Goal: Task Accomplishment & Management: Use online tool/utility

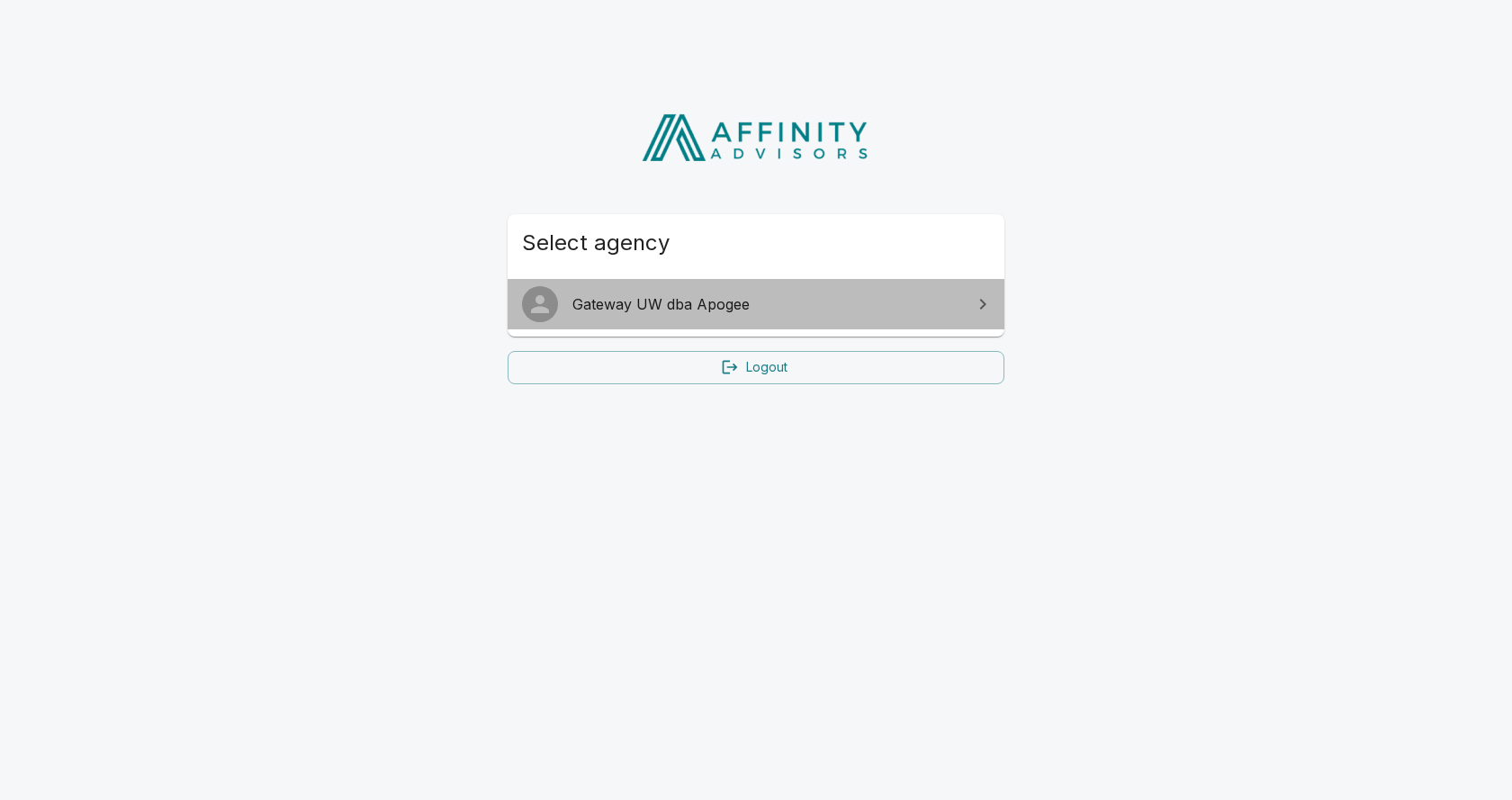
click at [852, 288] on link "Gateway UW dba Apogee" at bounding box center [756, 303] width 496 height 50
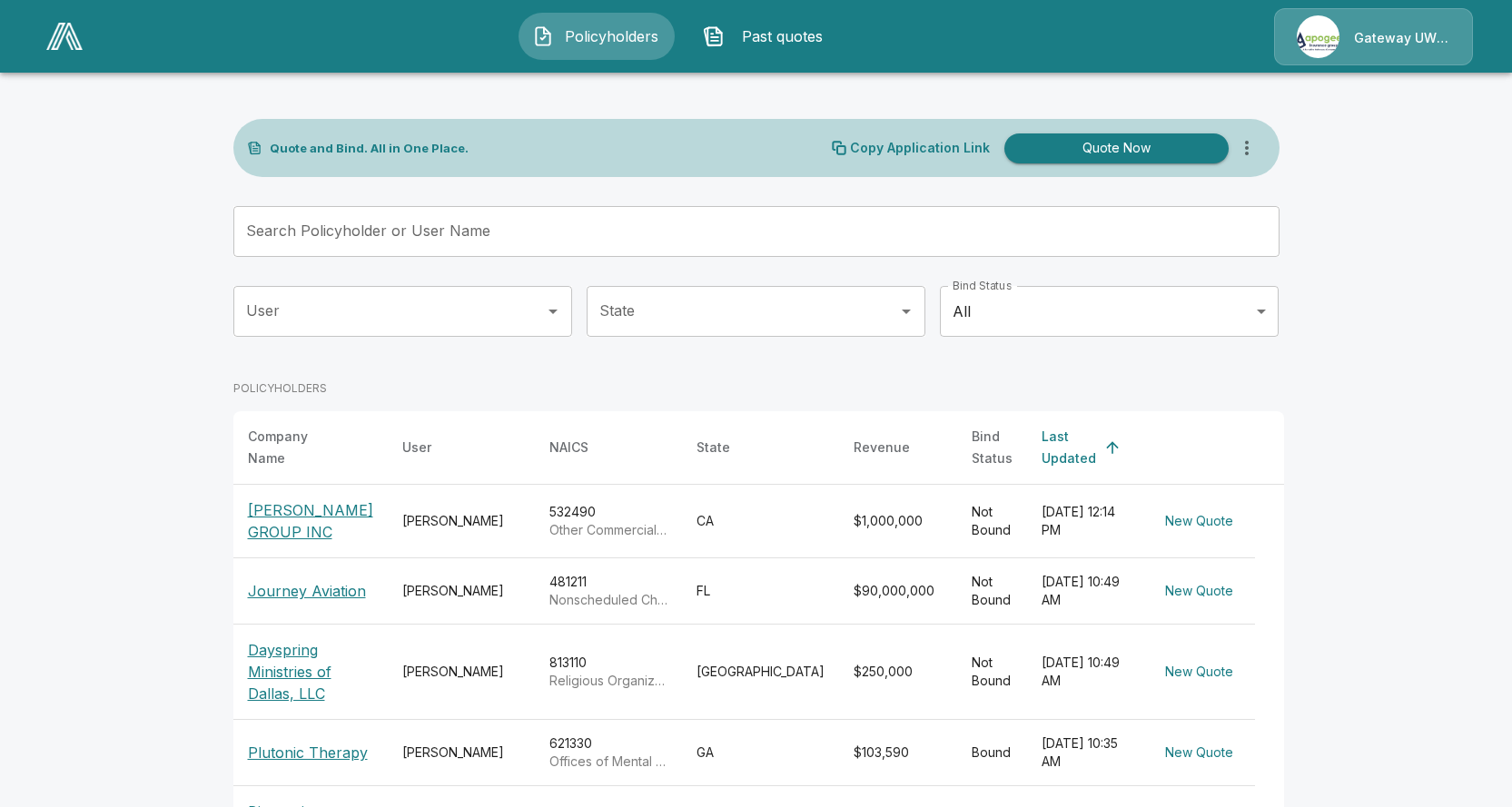
click at [317, 512] on p "BIZON GROUP INC" at bounding box center [310, 522] width 125 height 44
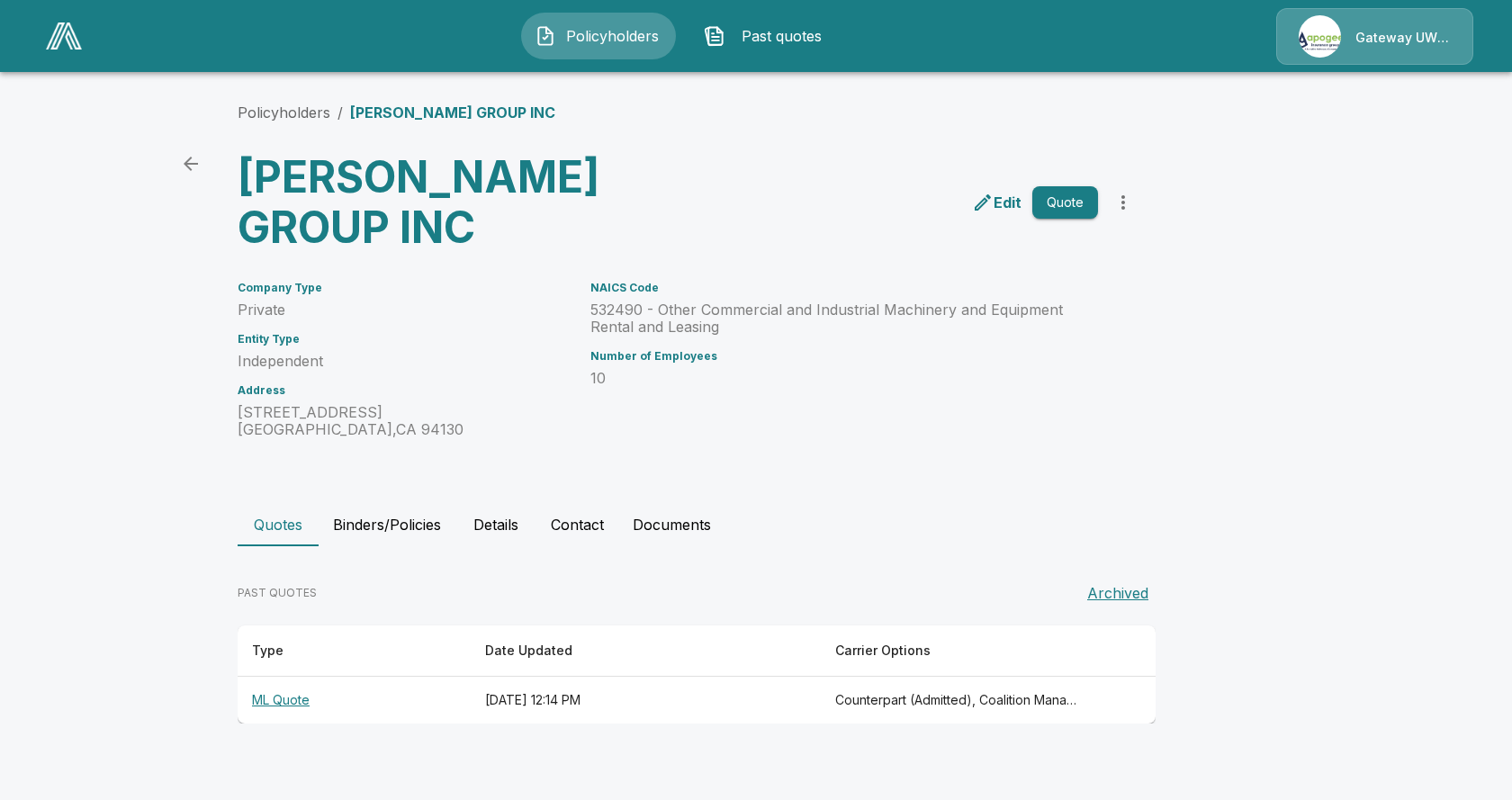
click at [1070, 186] on button "Quote" at bounding box center [1065, 203] width 66 height 33
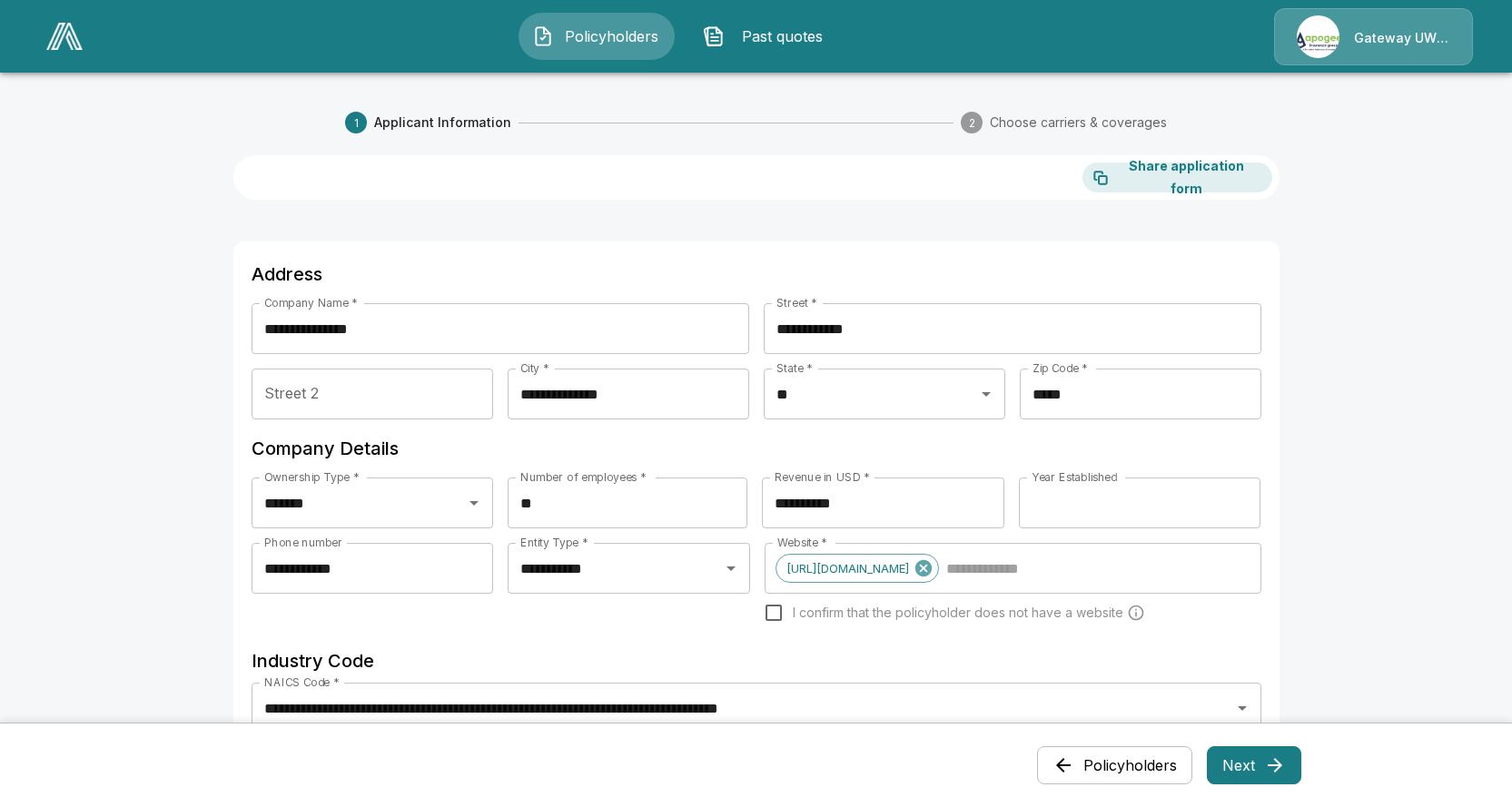
click at [1278, 772] on icon "button" at bounding box center [1275, 765] width 22 height 22
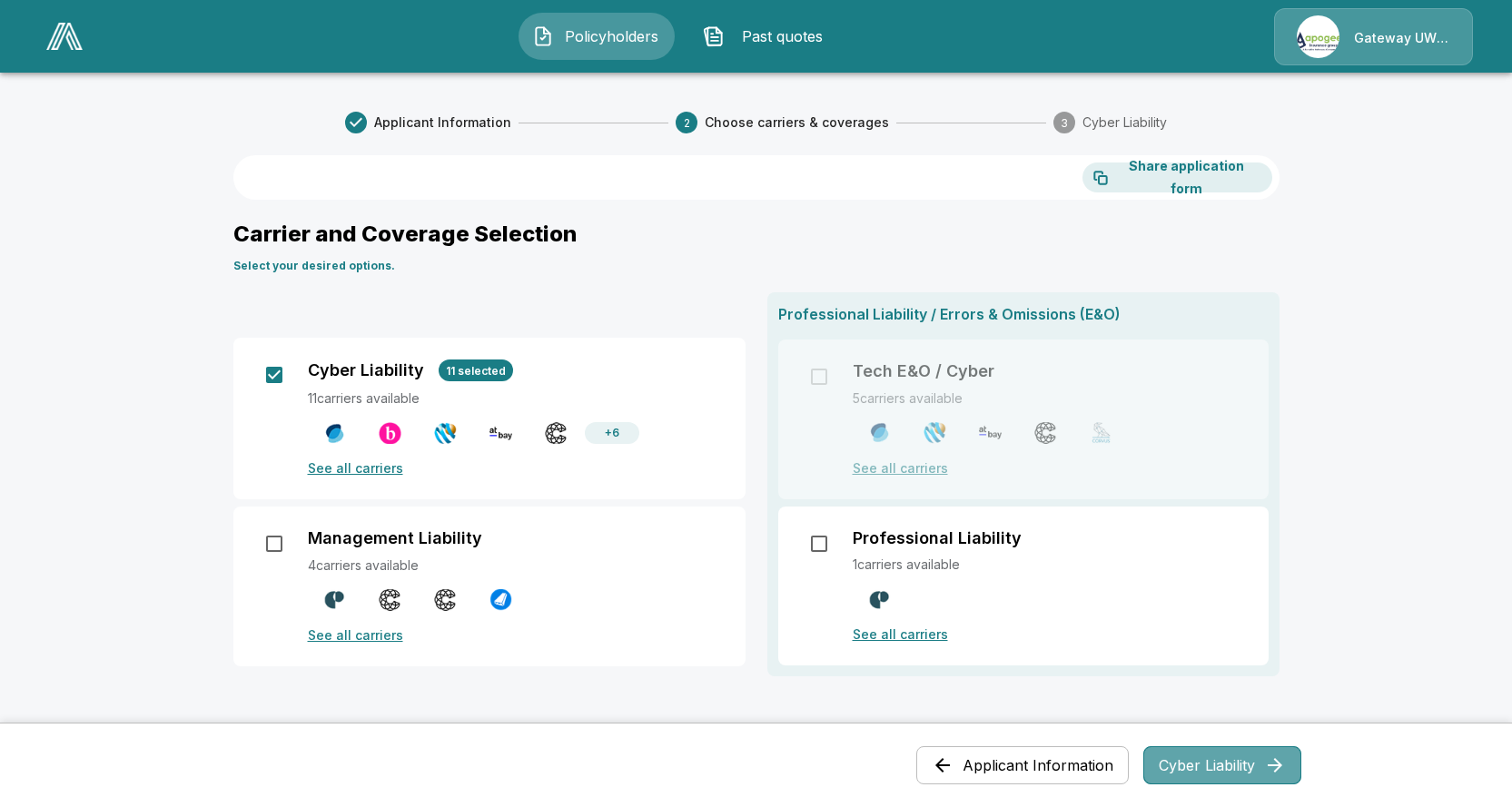
click at [1196, 760] on button "Cyber Liability" at bounding box center [1222, 765] width 158 height 38
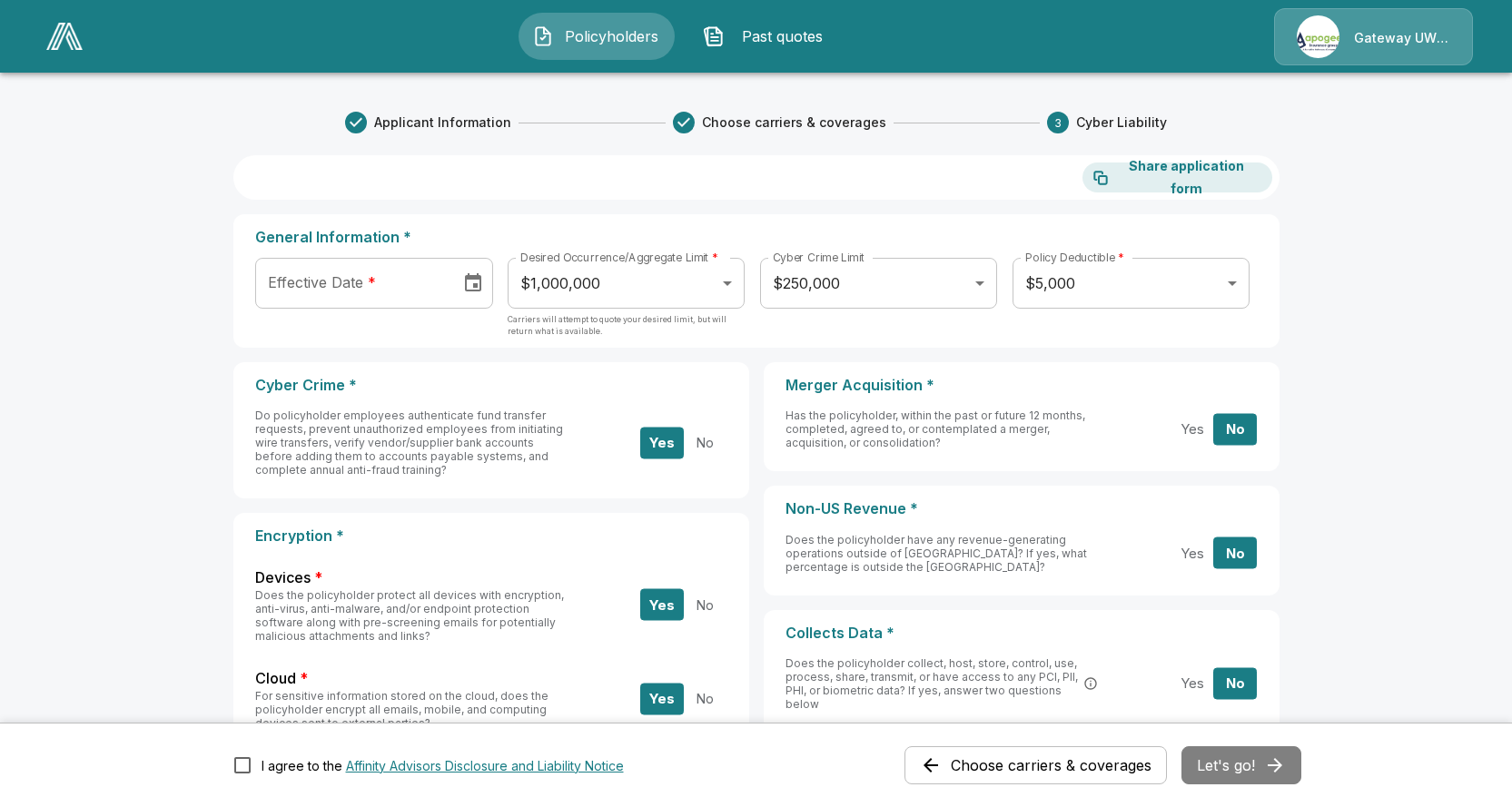
click at [481, 278] on icon "Choose date" at bounding box center [473, 282] width 16 height 18
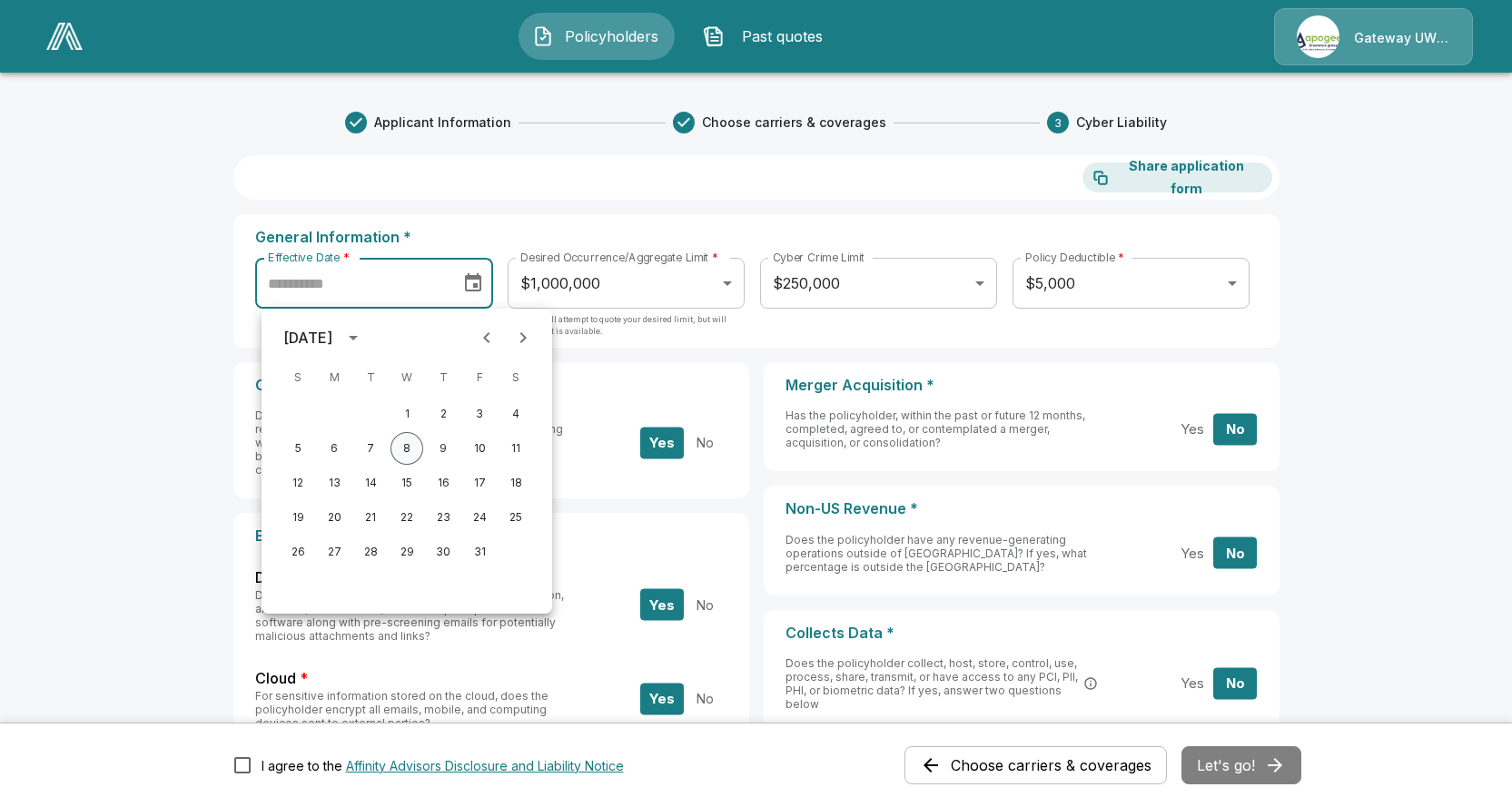
click at [406, 451] on button "8" at bounding box center [406, 448] width 33 height 33
type input "**********"
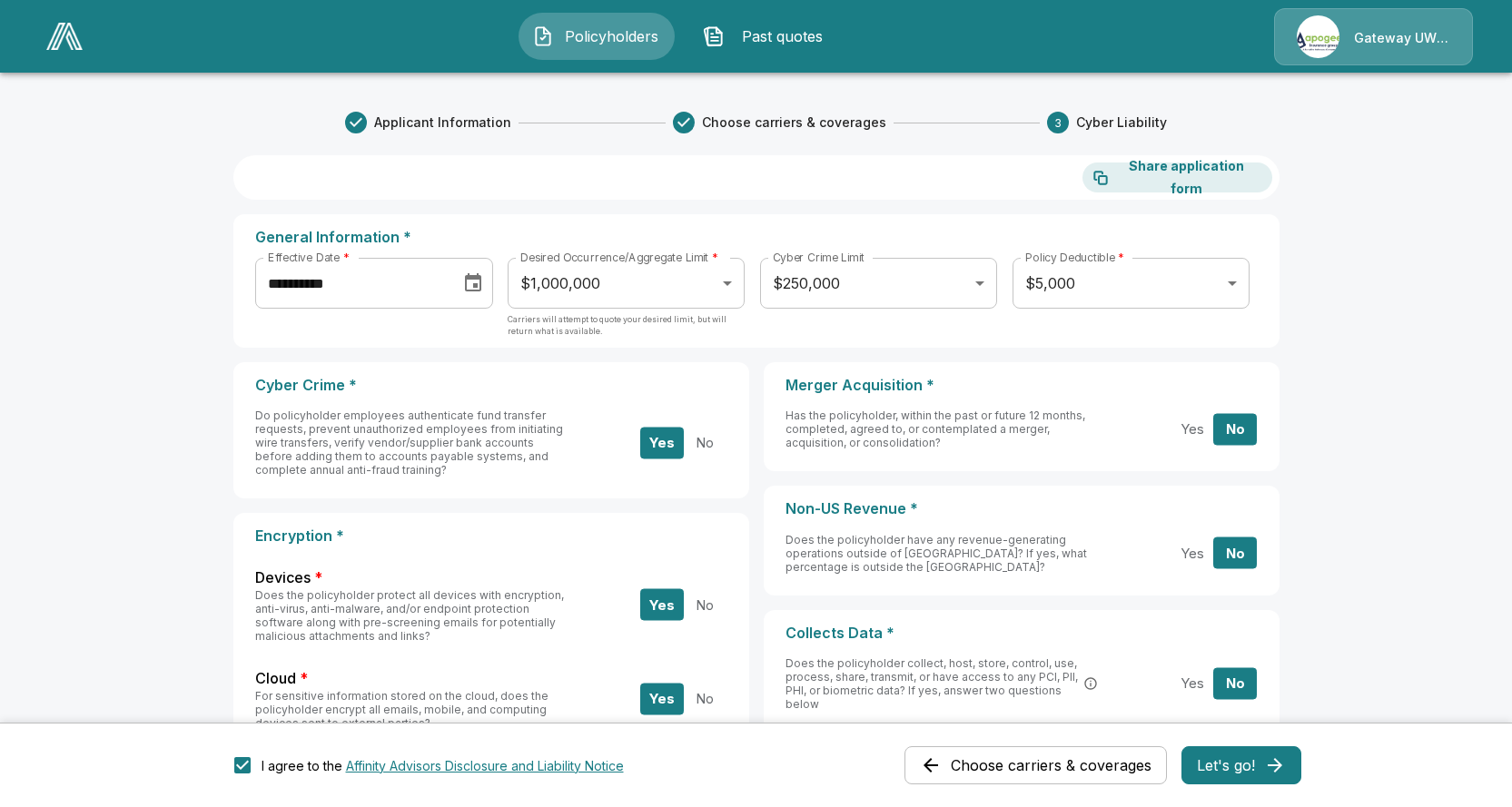
click at [1244, 765] on button "Let's go!" at bounding box center [1241, 765] width 120 height 38
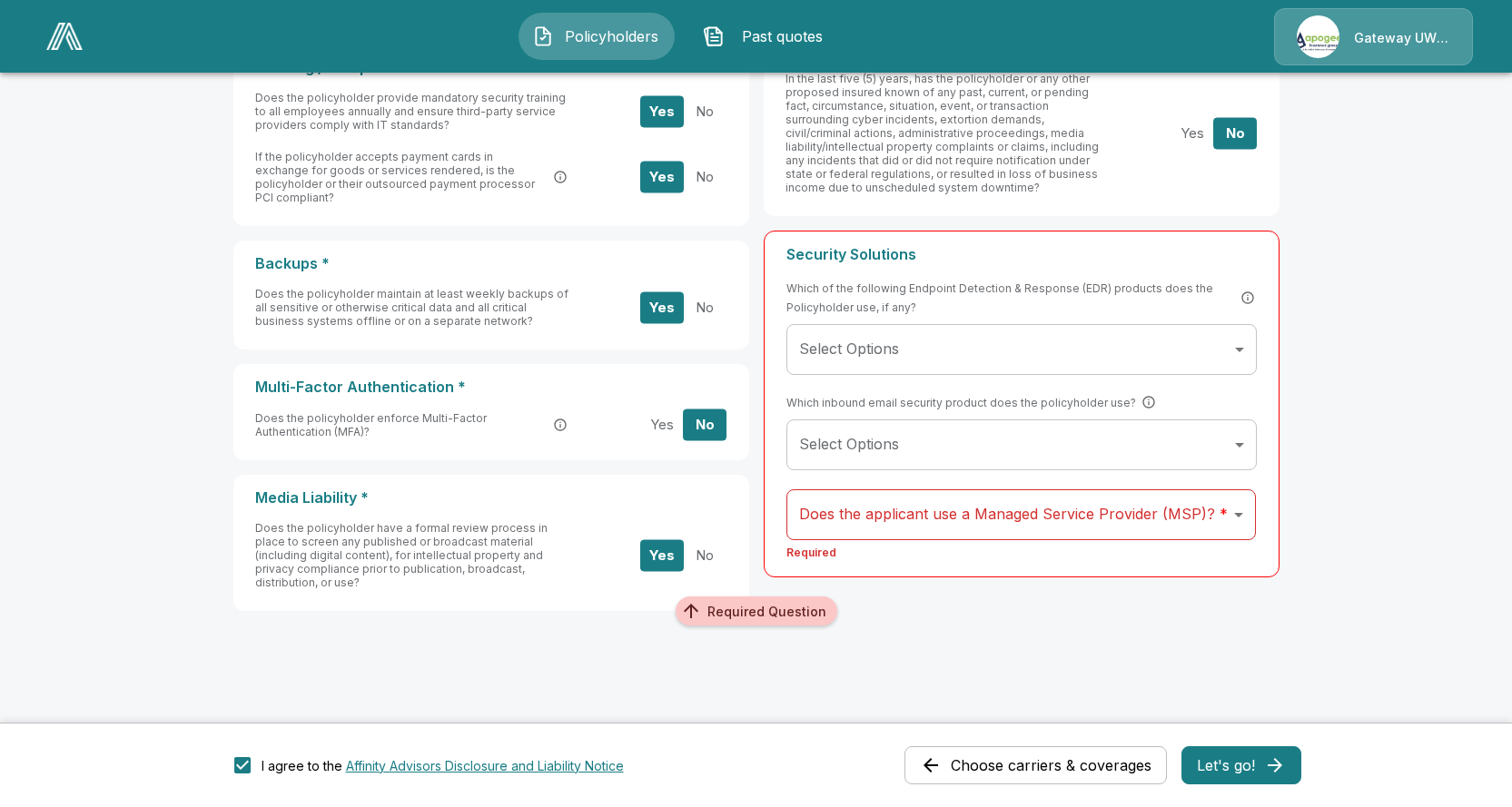
click at [827, 523] on body "**********" at bounding box center [756, 42] width 1512 height 1530
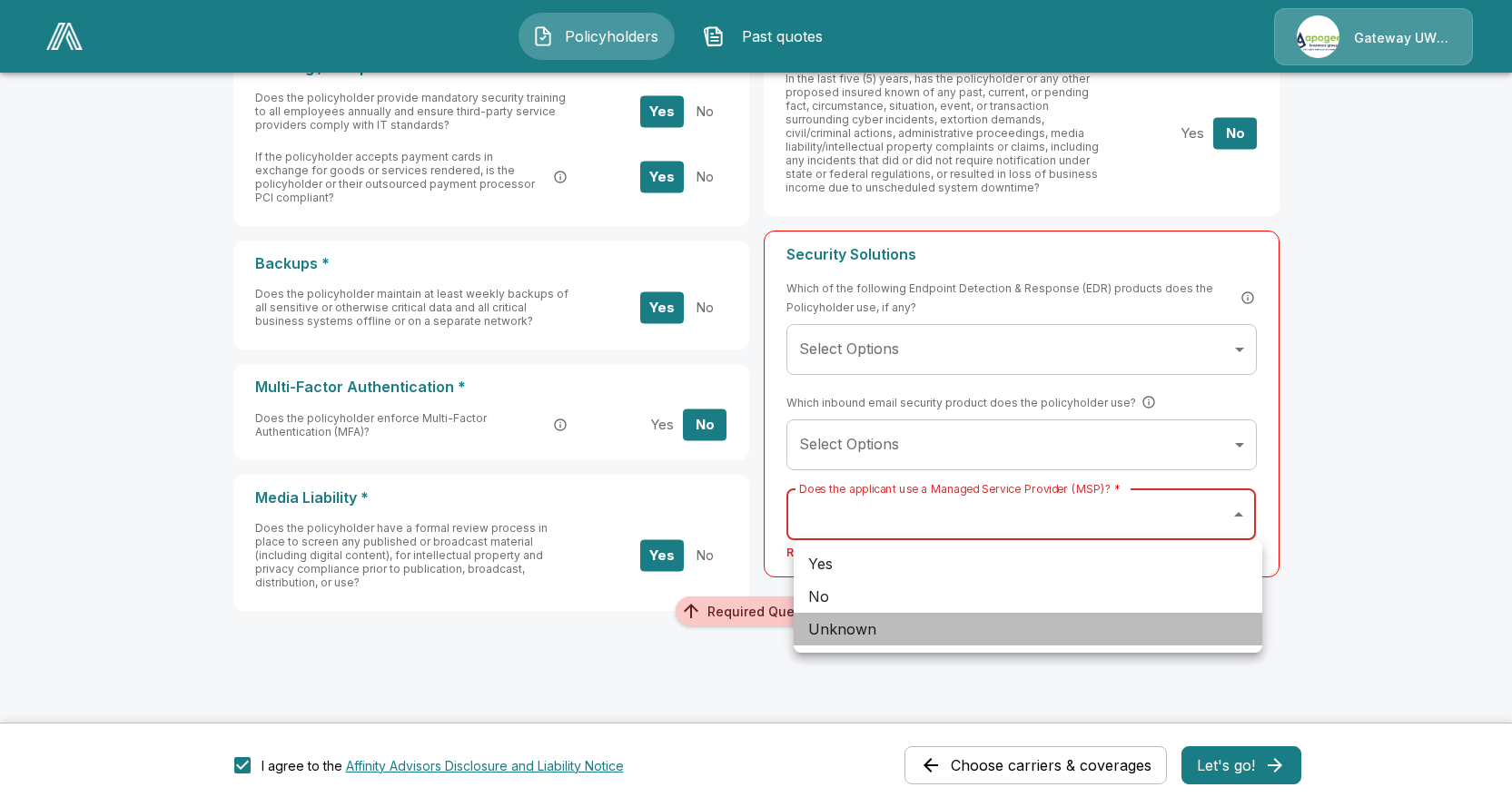
click at [876, 631] on li "Unknown" at bounding box center [1028, 629] width 469 height 33
type input "*******"
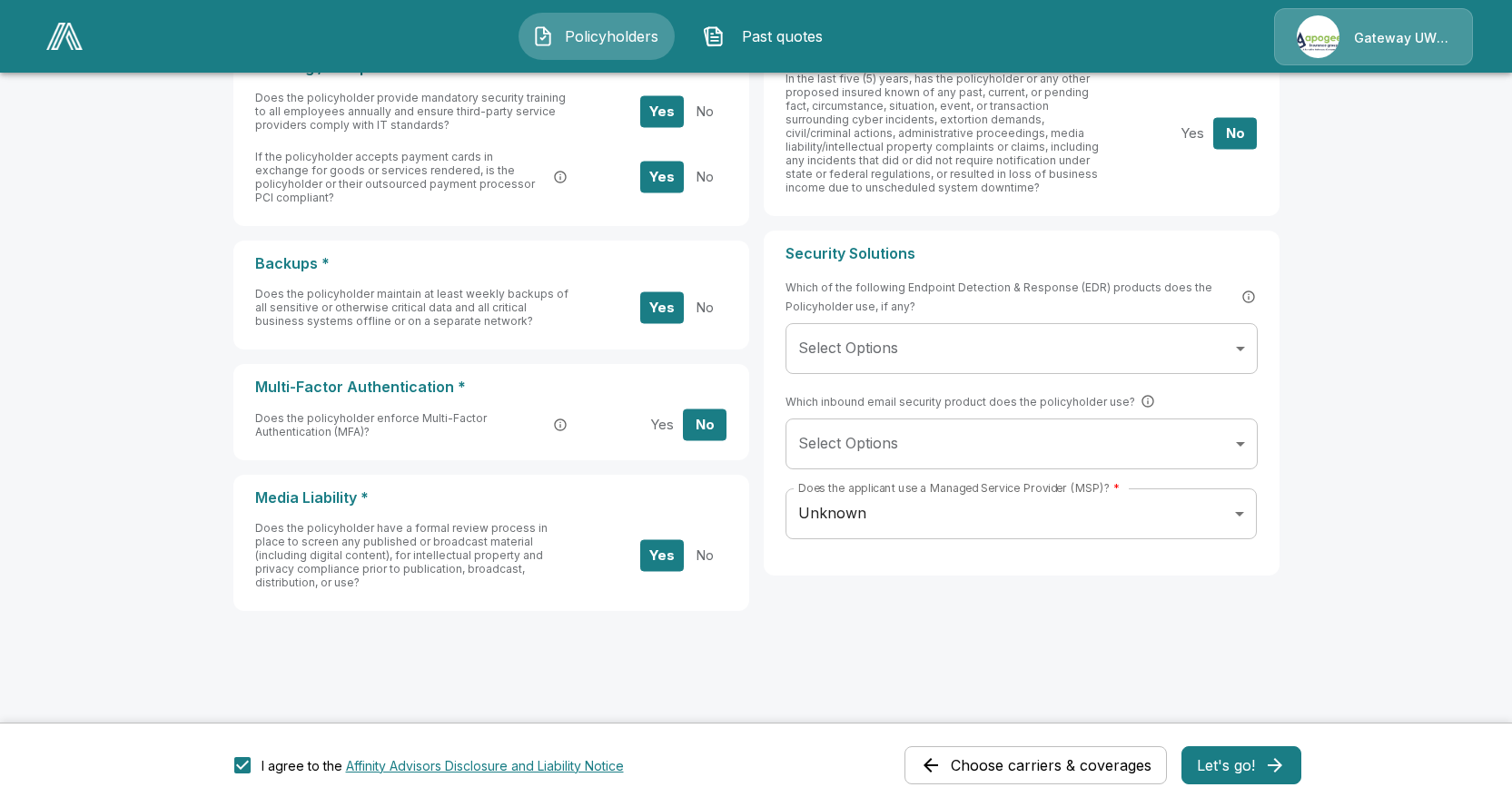
click at [1260, 769] on button "Let's go!" at bounding box center [1241, 765] width 120 height 38
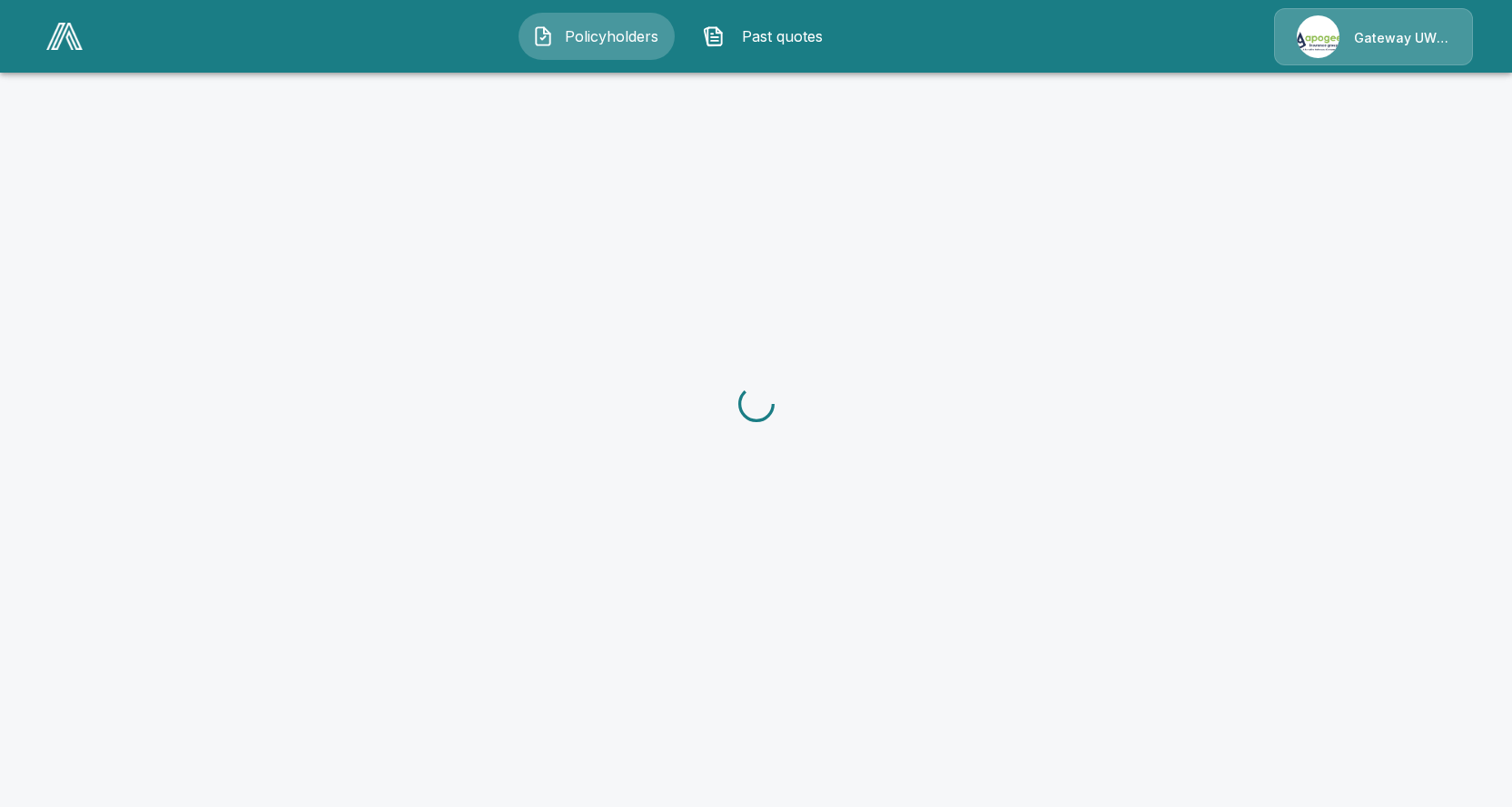
scroll to position [373, 0]
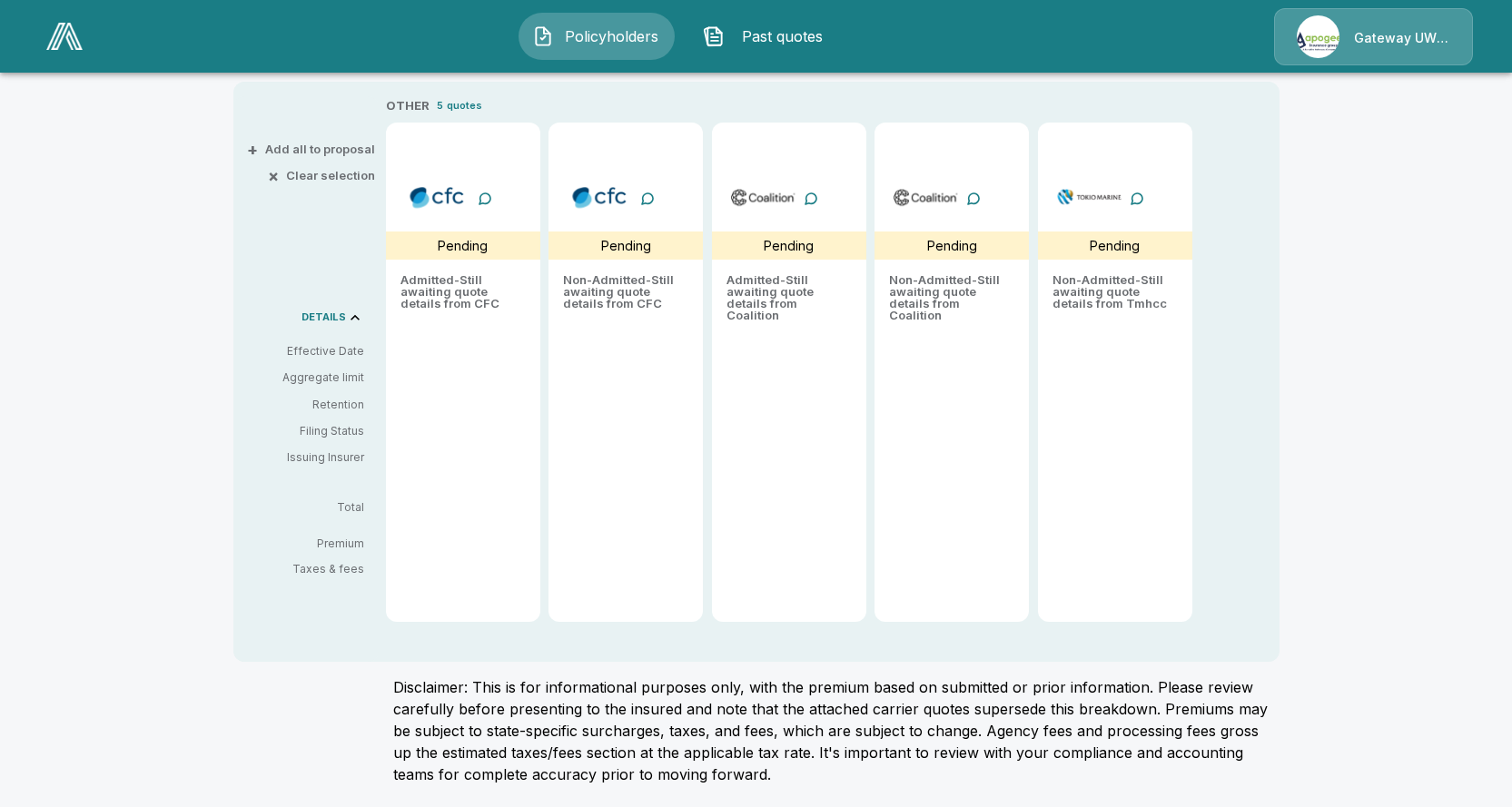
type input "*******"
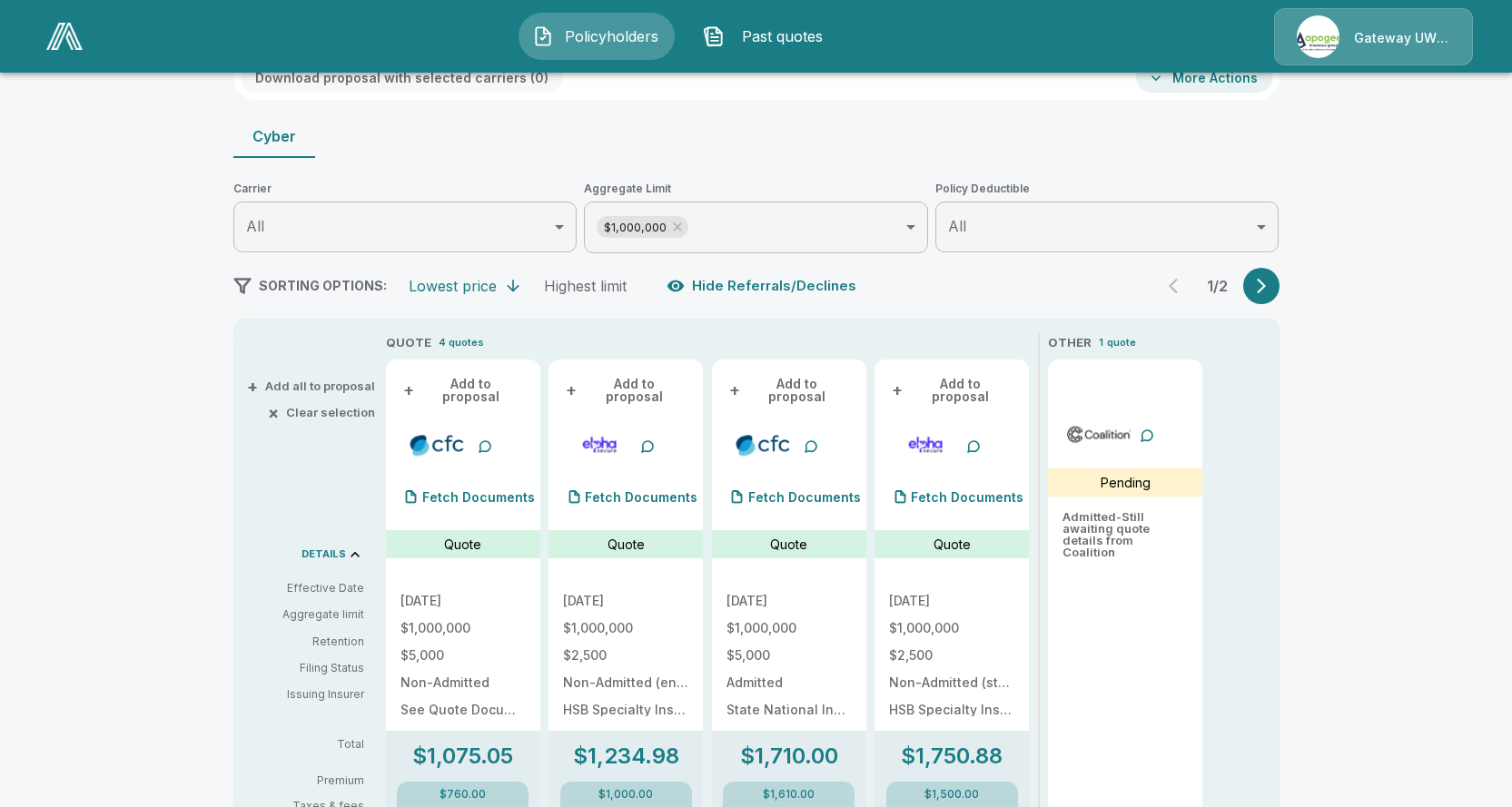
scroll to position [159, 0]
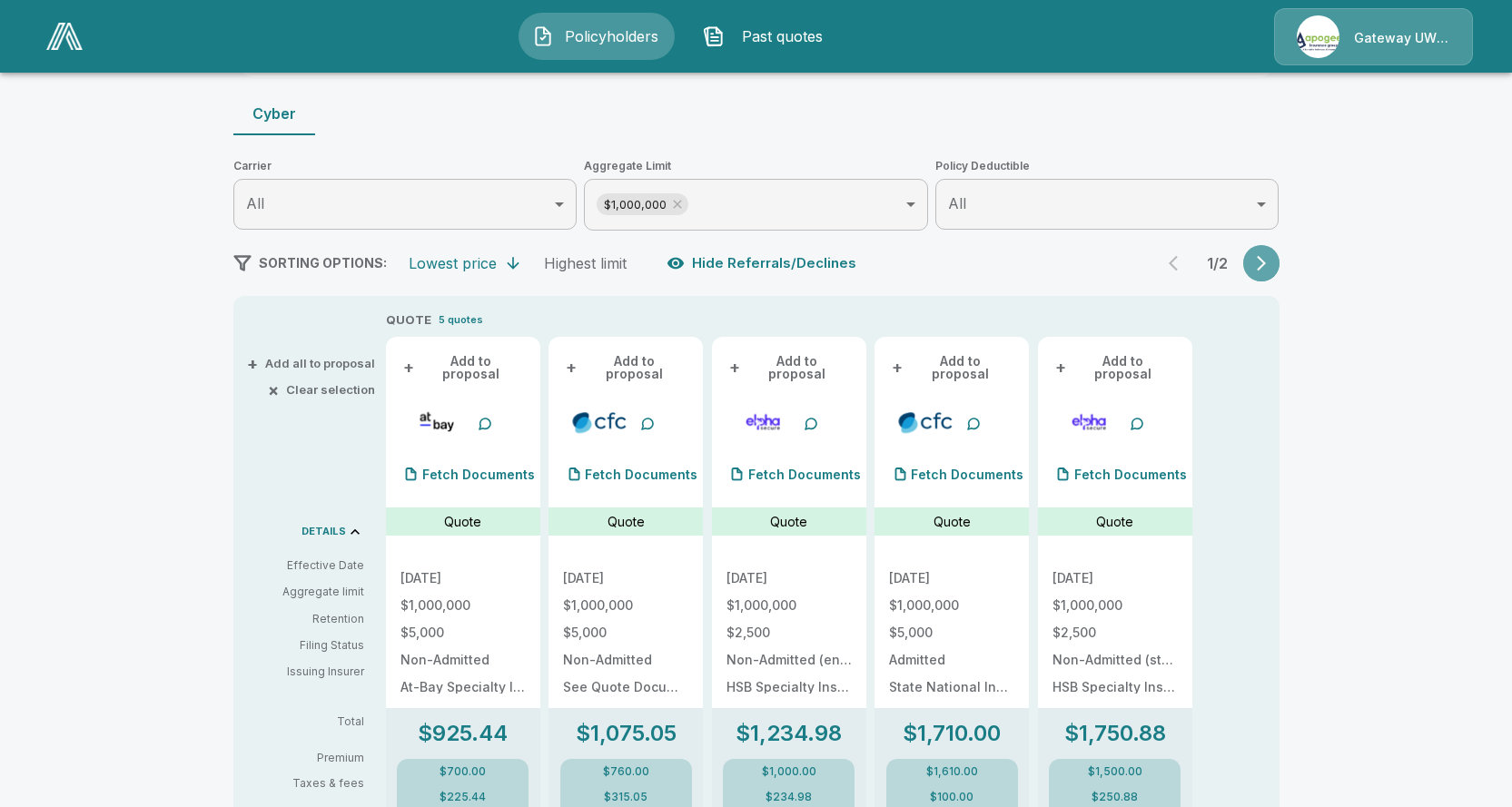
click at [1254, 265] on button "button" at bounding box center [1261, 263] width 37 height 37
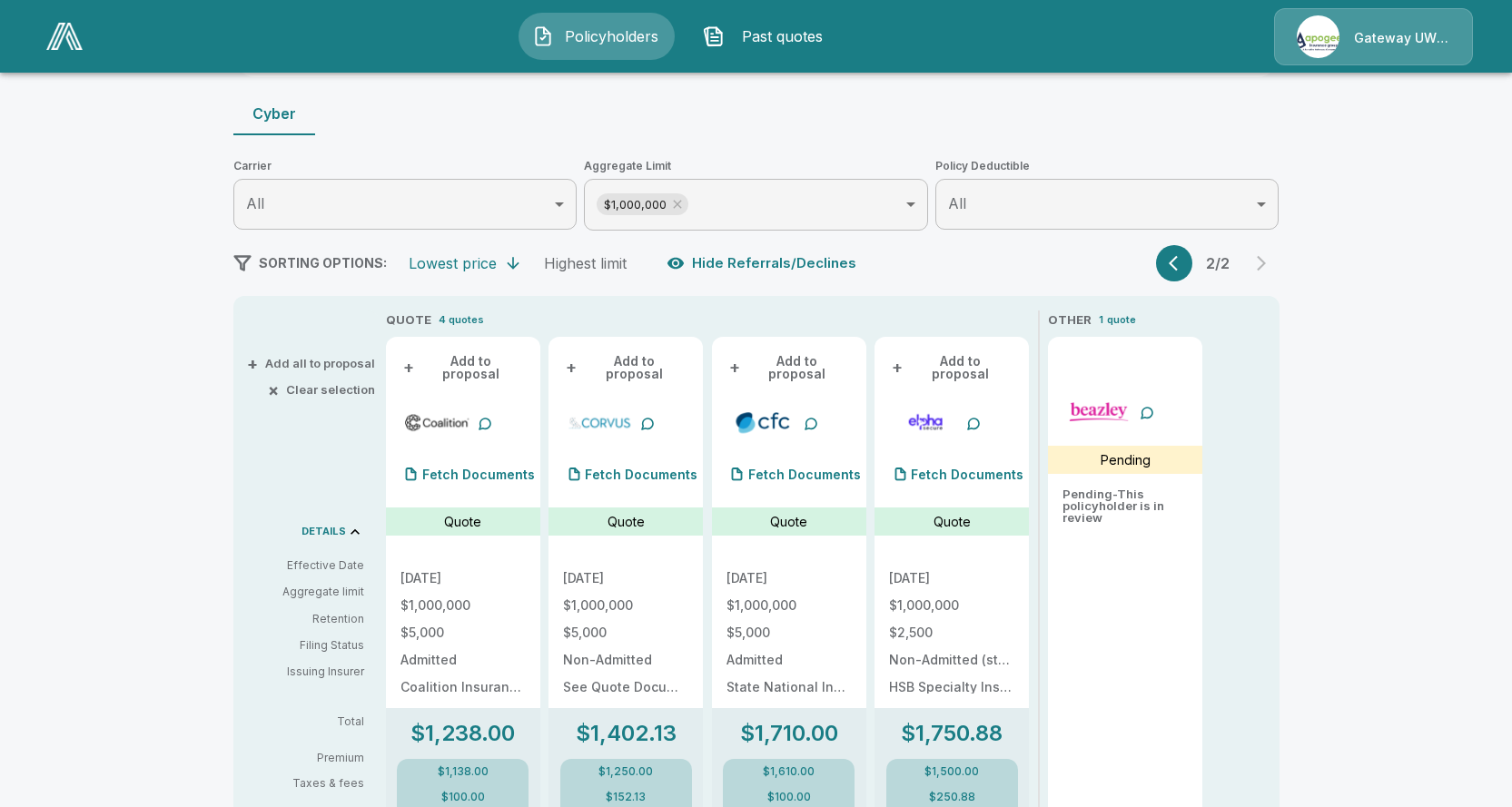
click at [1170, 252] on button "button" at bounding box center [1173, 263] width 37 height 37
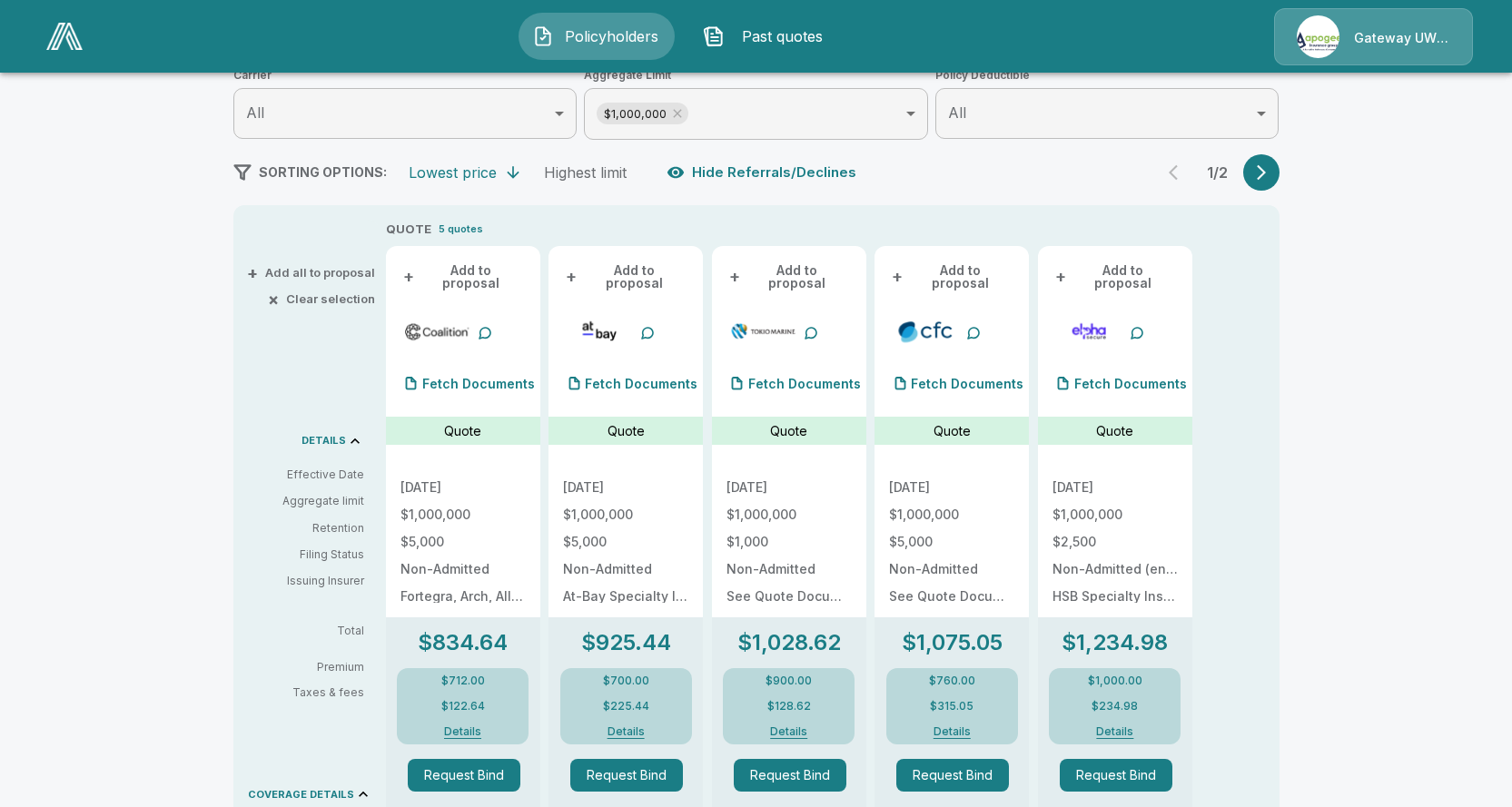
scroll to position [272, 0]
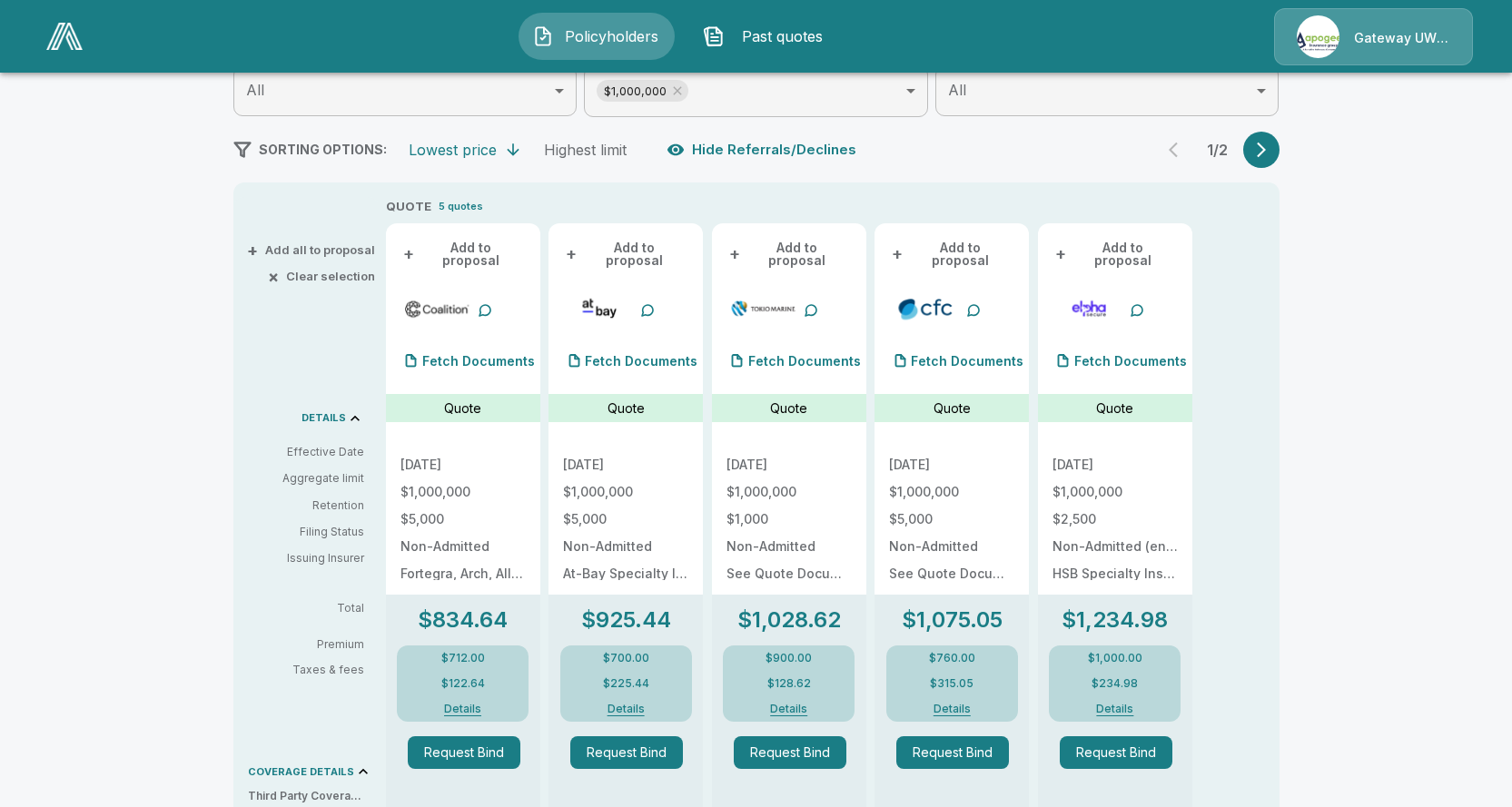
click at [1260, 153] on icon "button" at bounding box center [1261, 150] width 18 height 18
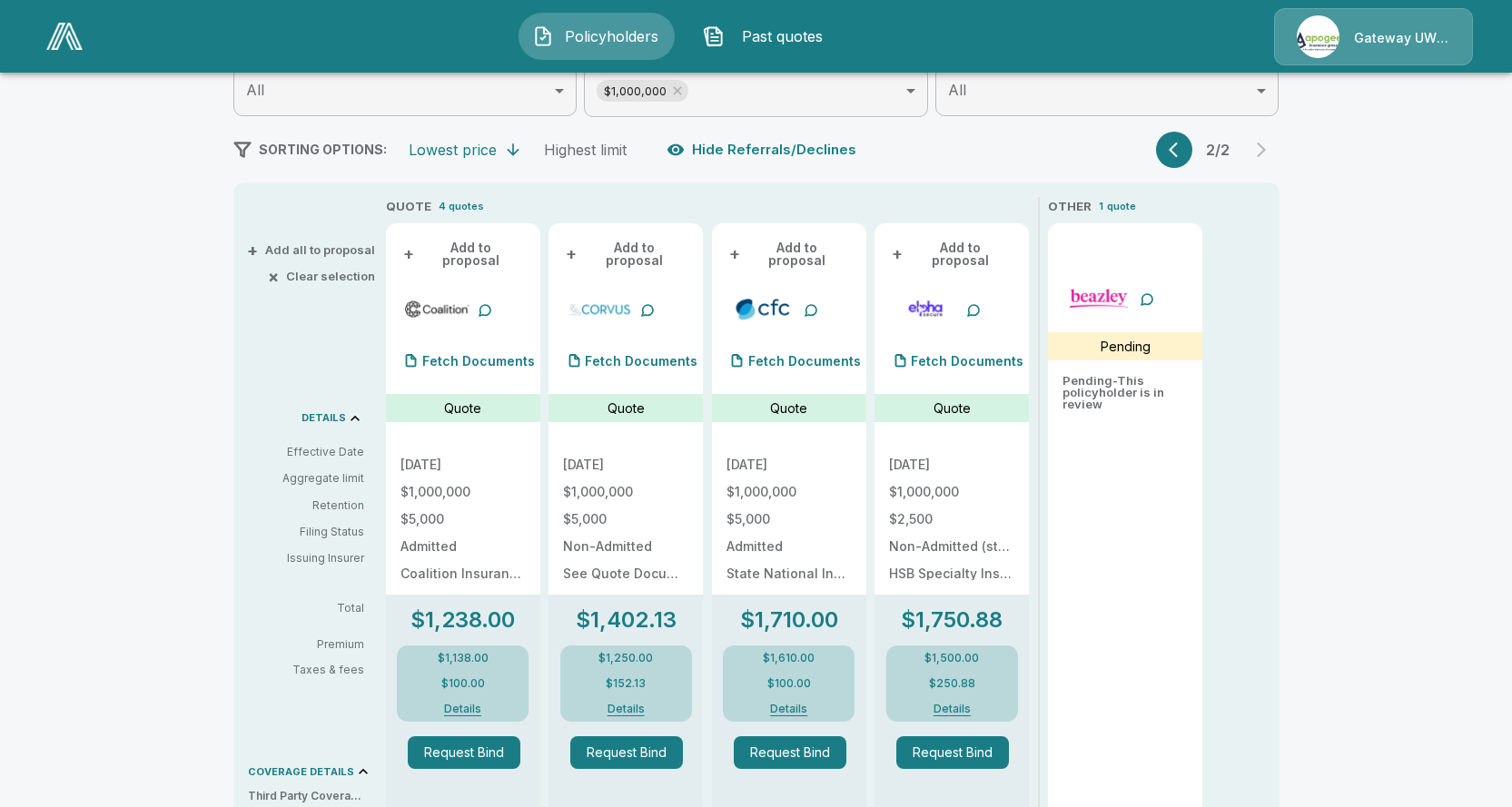
click at [1167, 153] on button "button" at bounding box center [1173, 150] width 37 height 37
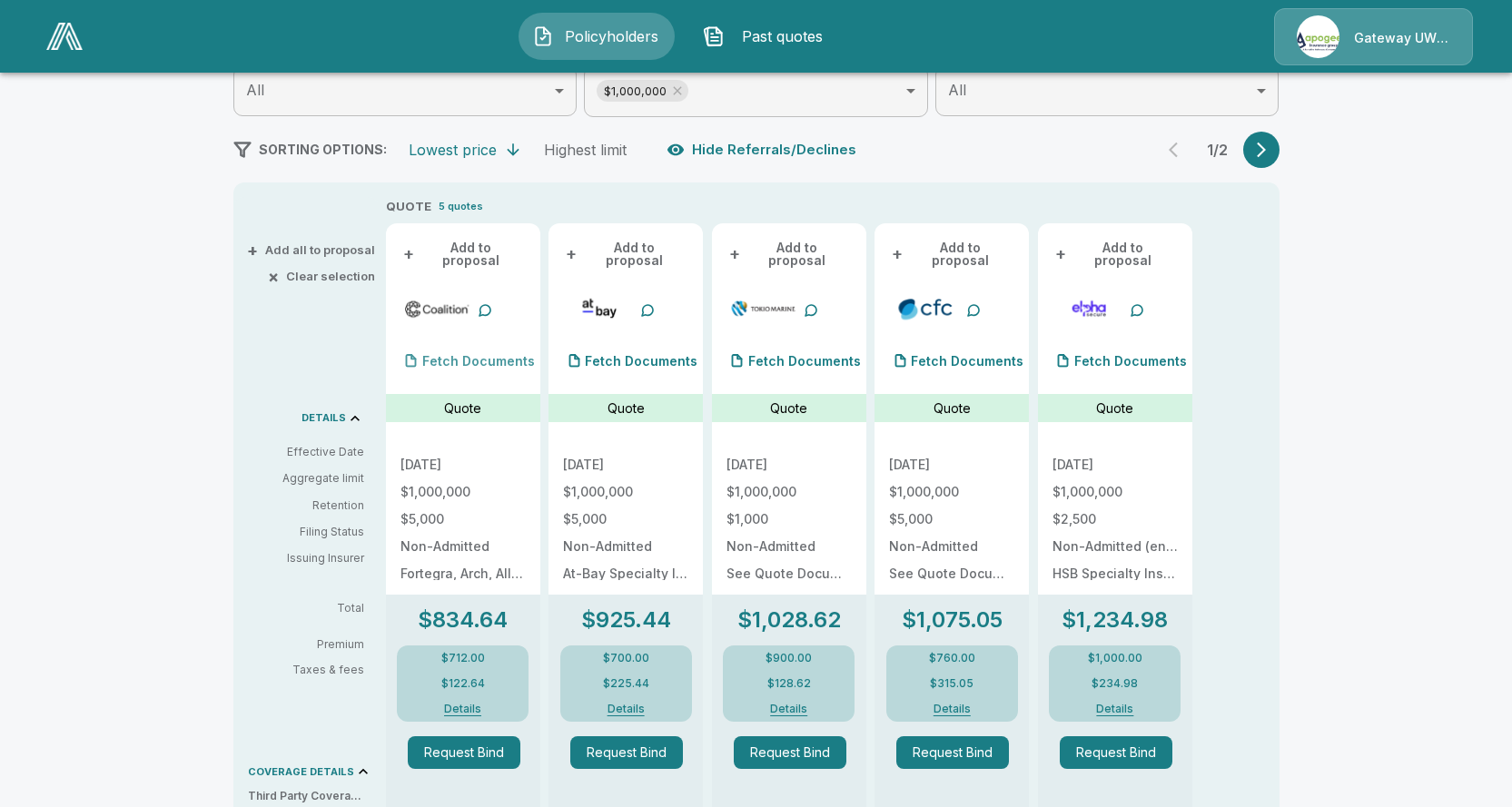
click at [479, 358] on p "Fetch Documents" at bounding box center [478, 361] width 112 height 13
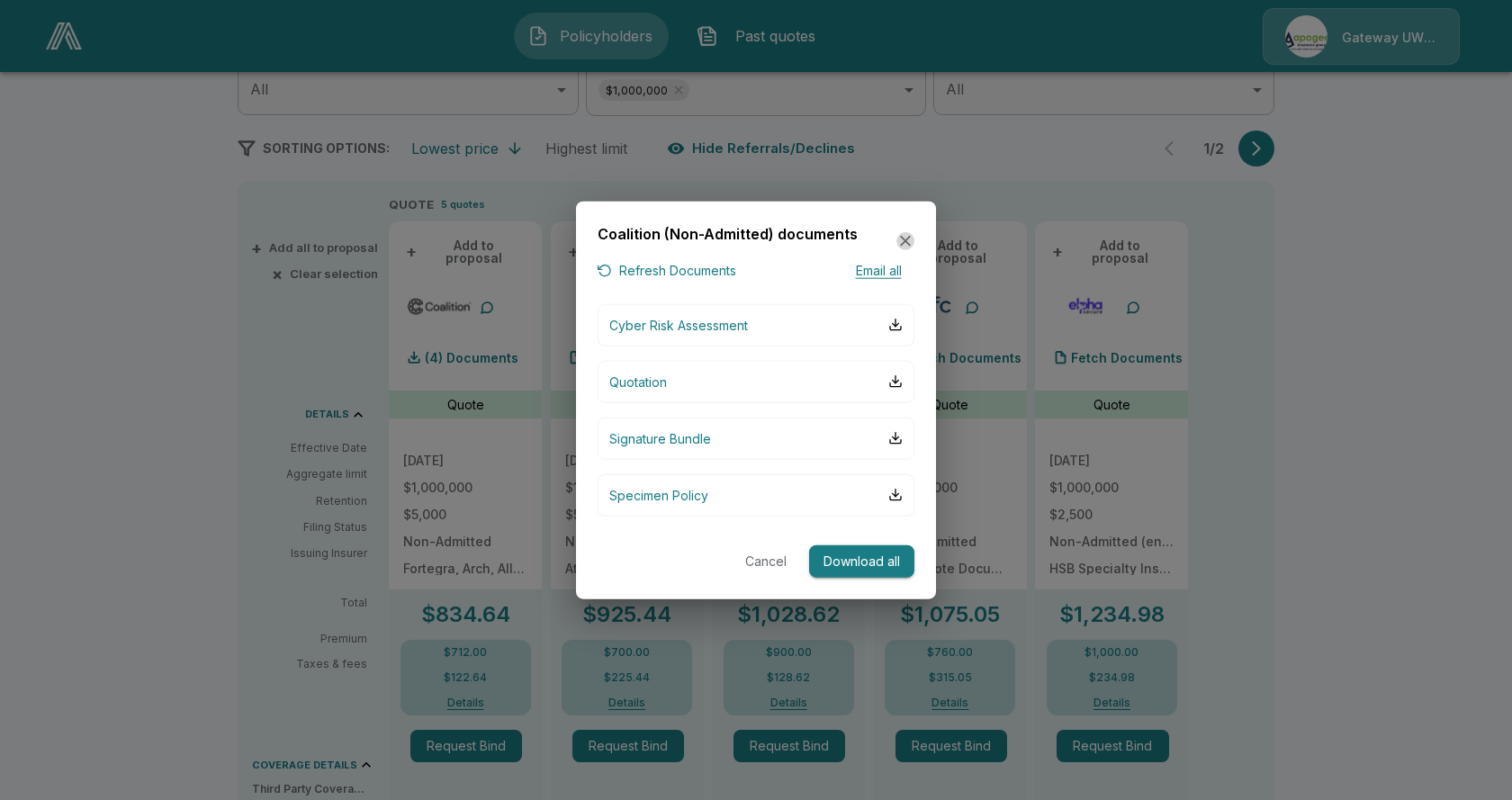
click at [907, 240] on icon "button" at bounding box center [905, 240] width 11 height 11
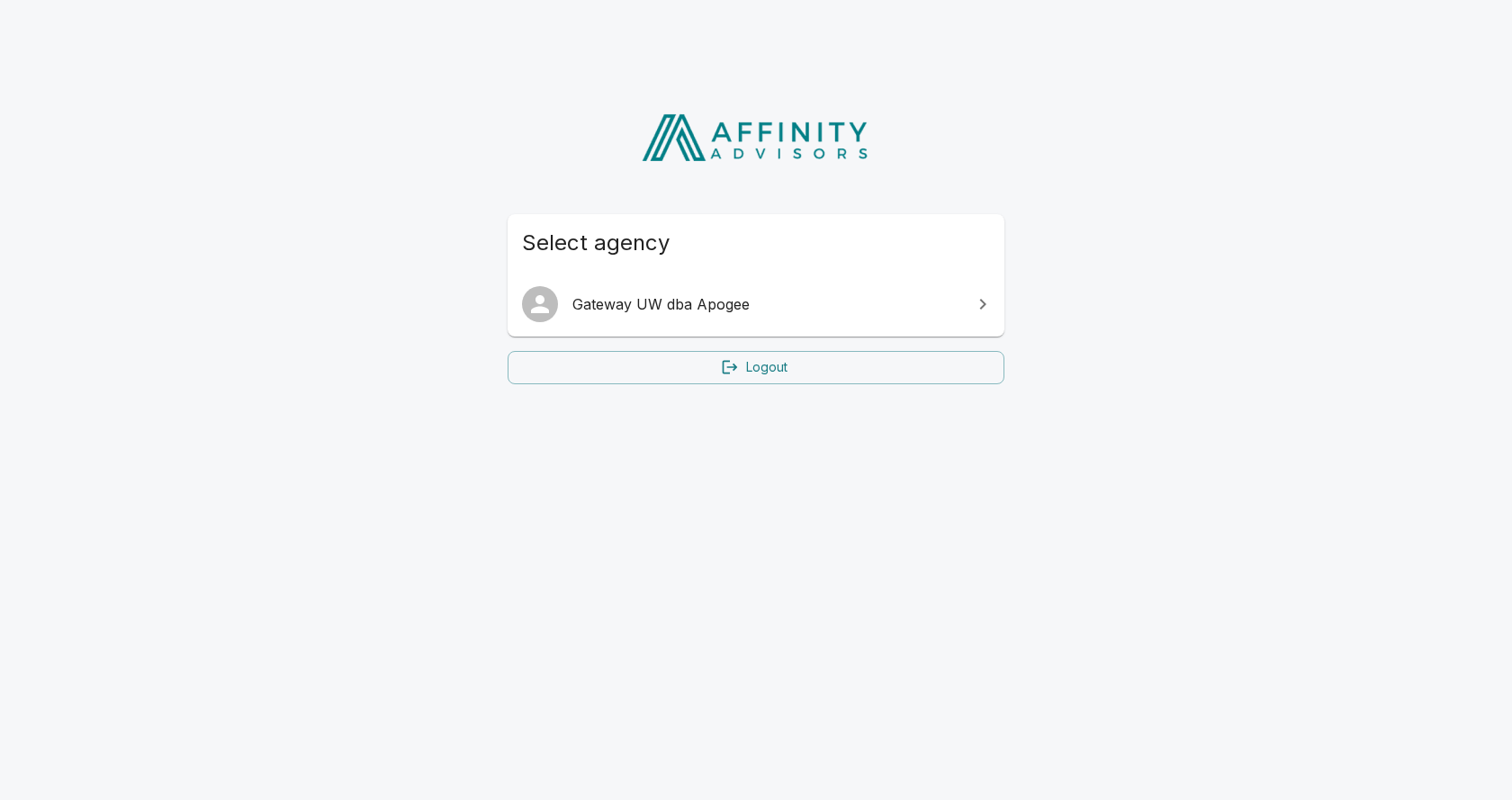
click at [693, 313] on span "Gateway UW dba Apogee" at bounding box center [766, 304] width 389 height 22
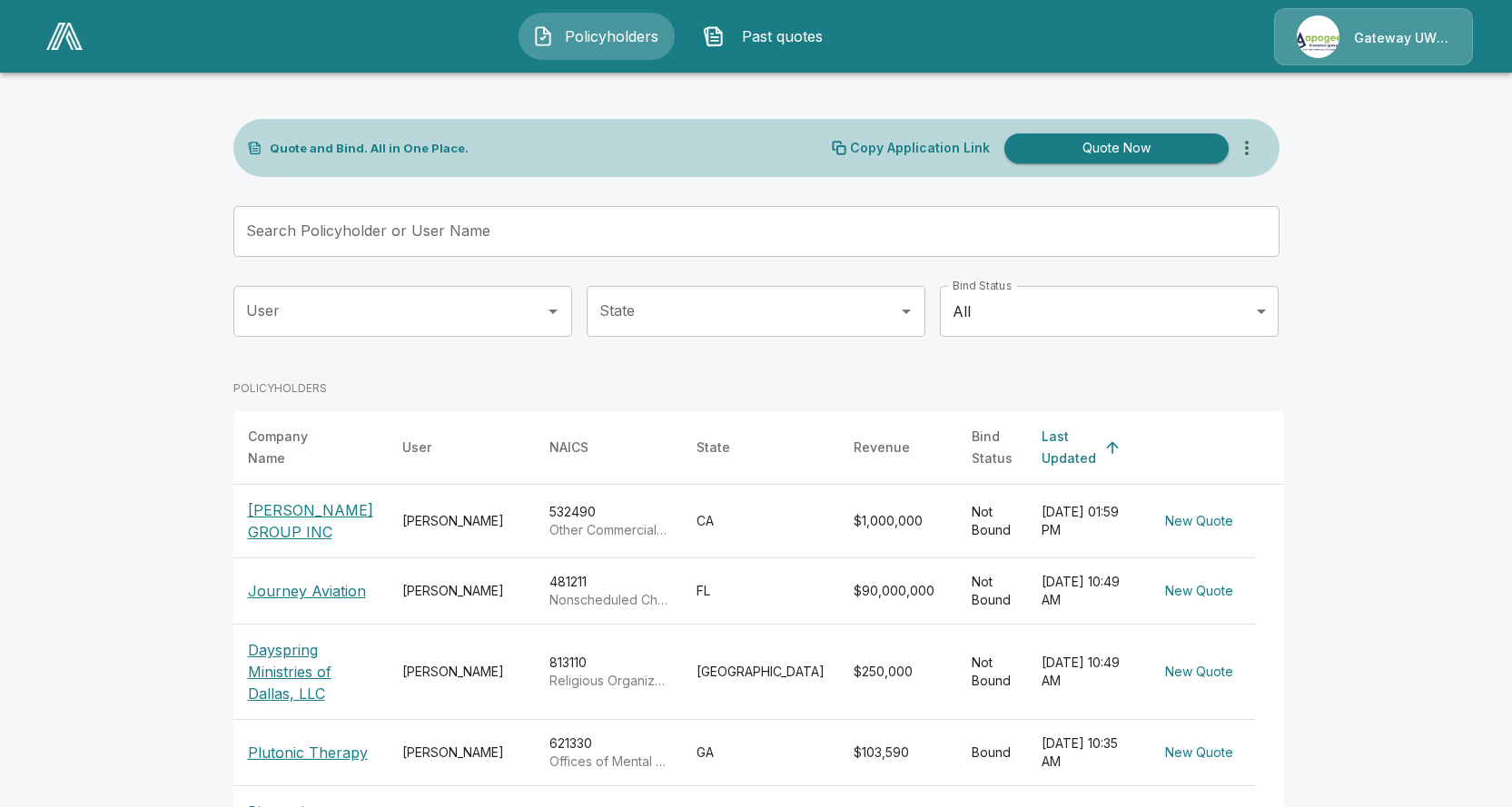
click at [332, 501] on p "[PERSON_NAME] GROUP INC" at bounding box center [310, 522] width 125 height 44
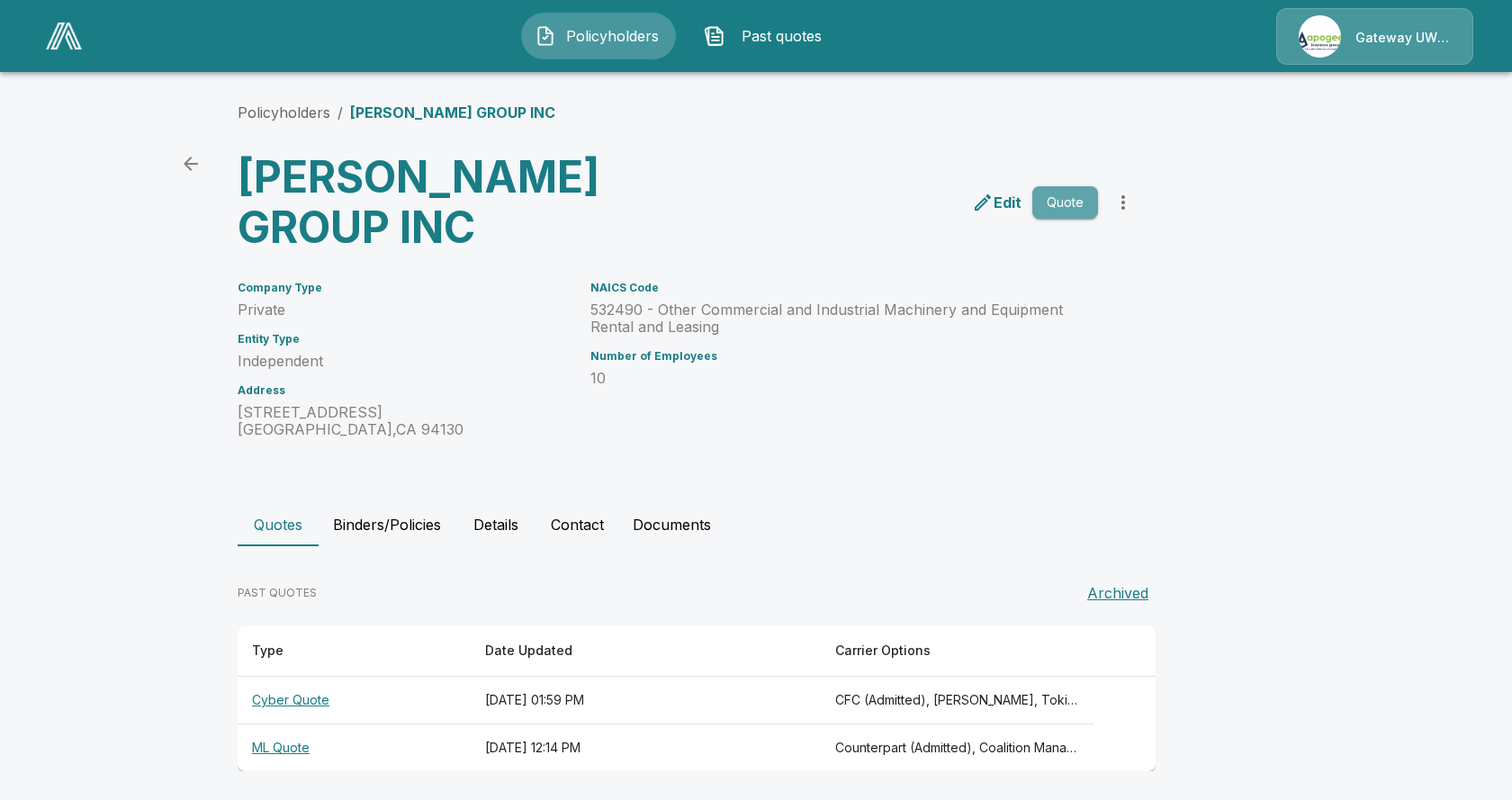
click at [1078, 186] on button "Quote" at bounding box center [1065, 203] width 66 height 33
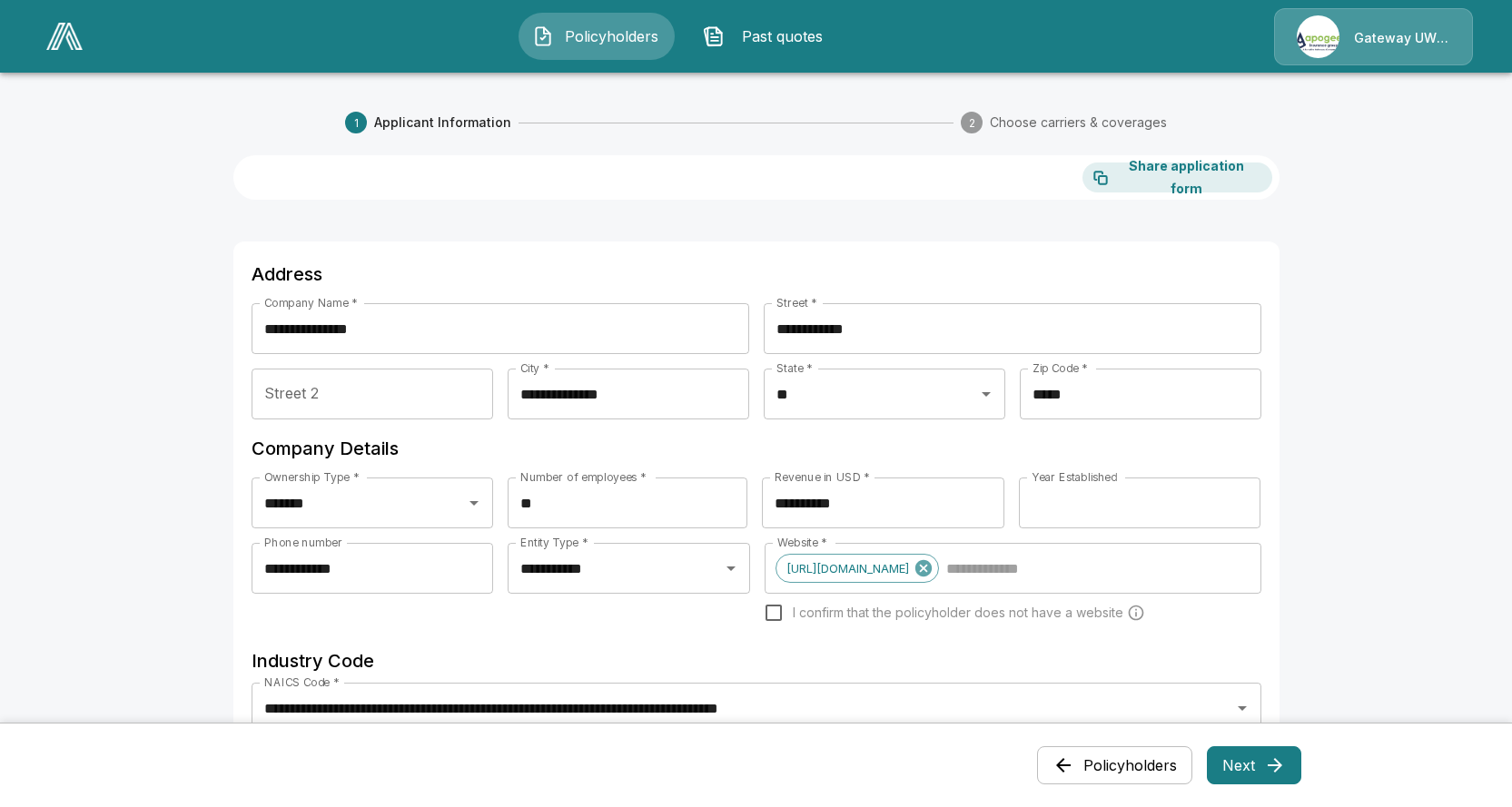
click at [1271, 765] on icon "button" at bounding box center [1275, 765] width 22 height 22
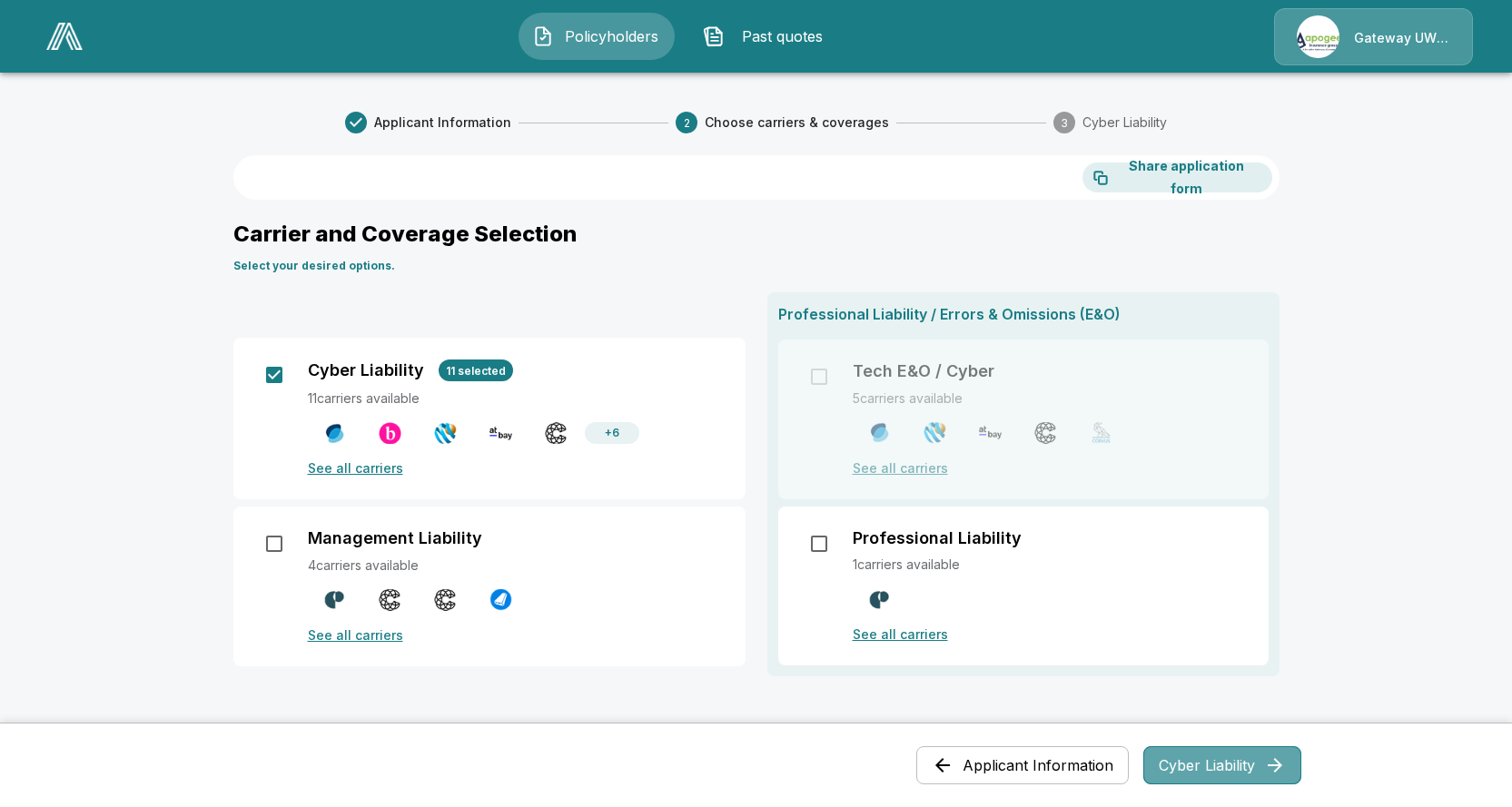
click at [1200, 773] on button "Cyber Liability" at bounding box center [1222, 765] width 158 height 38
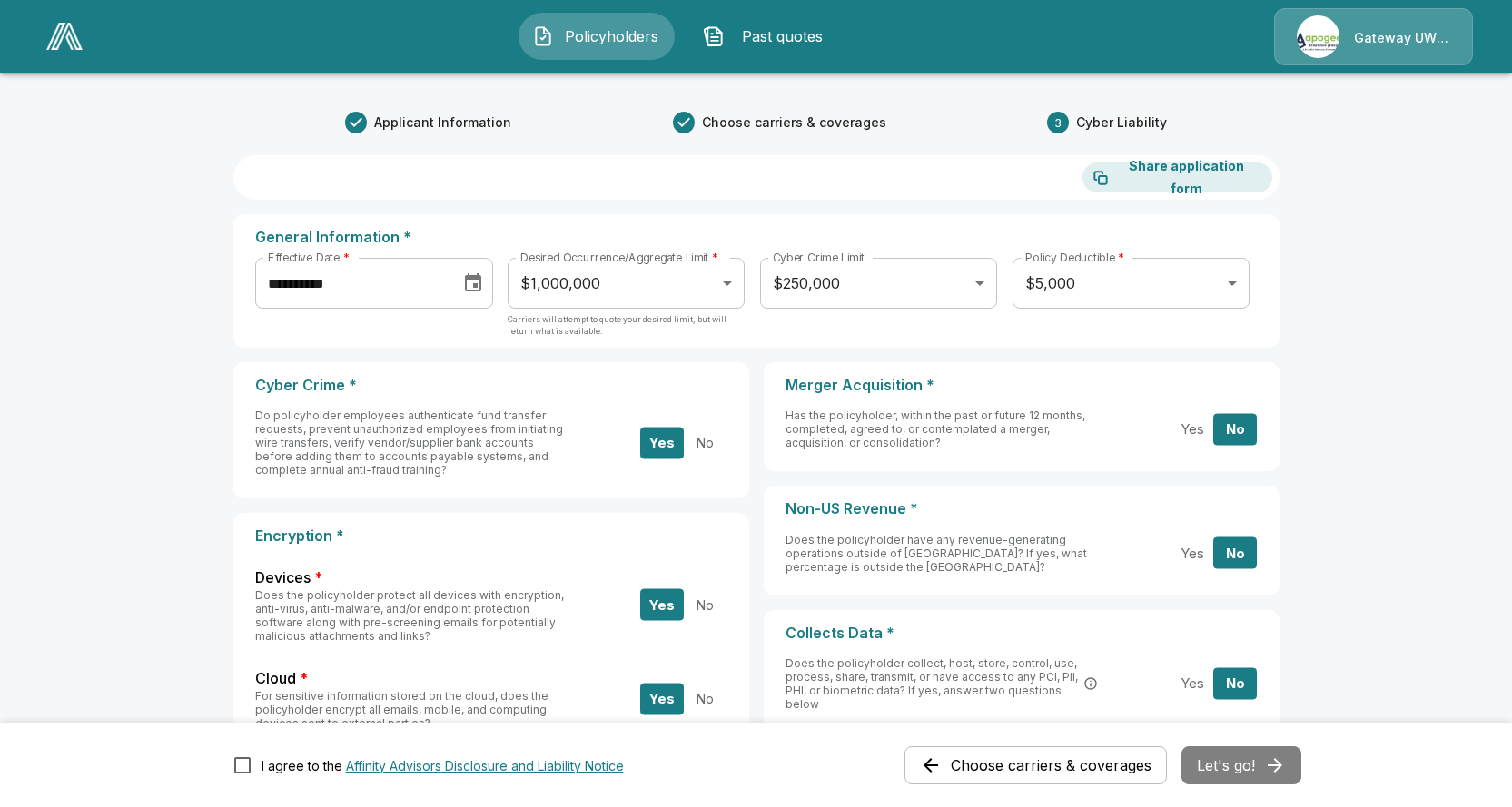
click at [1247, 767] on div "Choose carriers & coverages Let's go!" at bounding box center [1102, 765] width 396 height 38
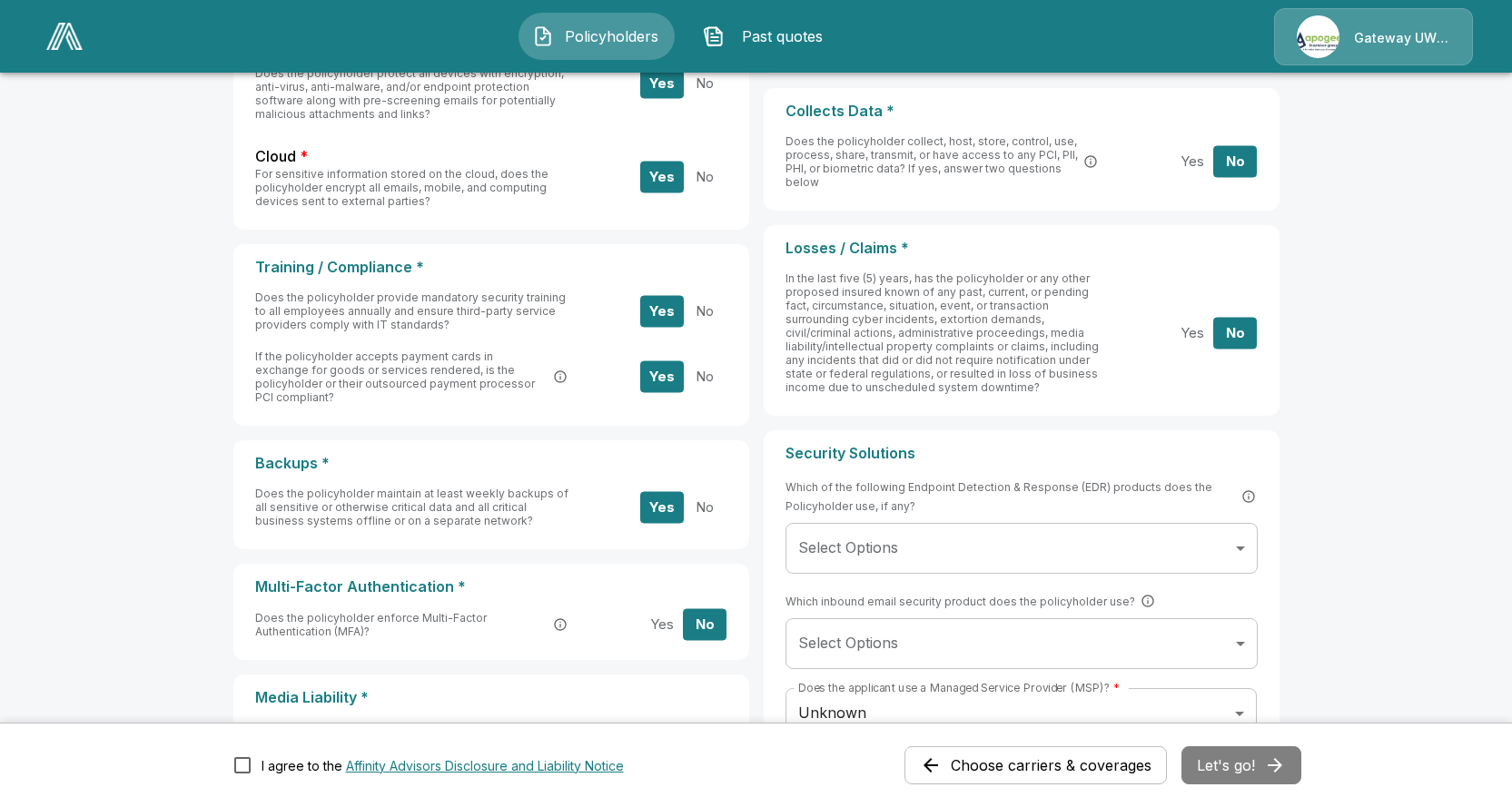
scroll to position [723, 0]
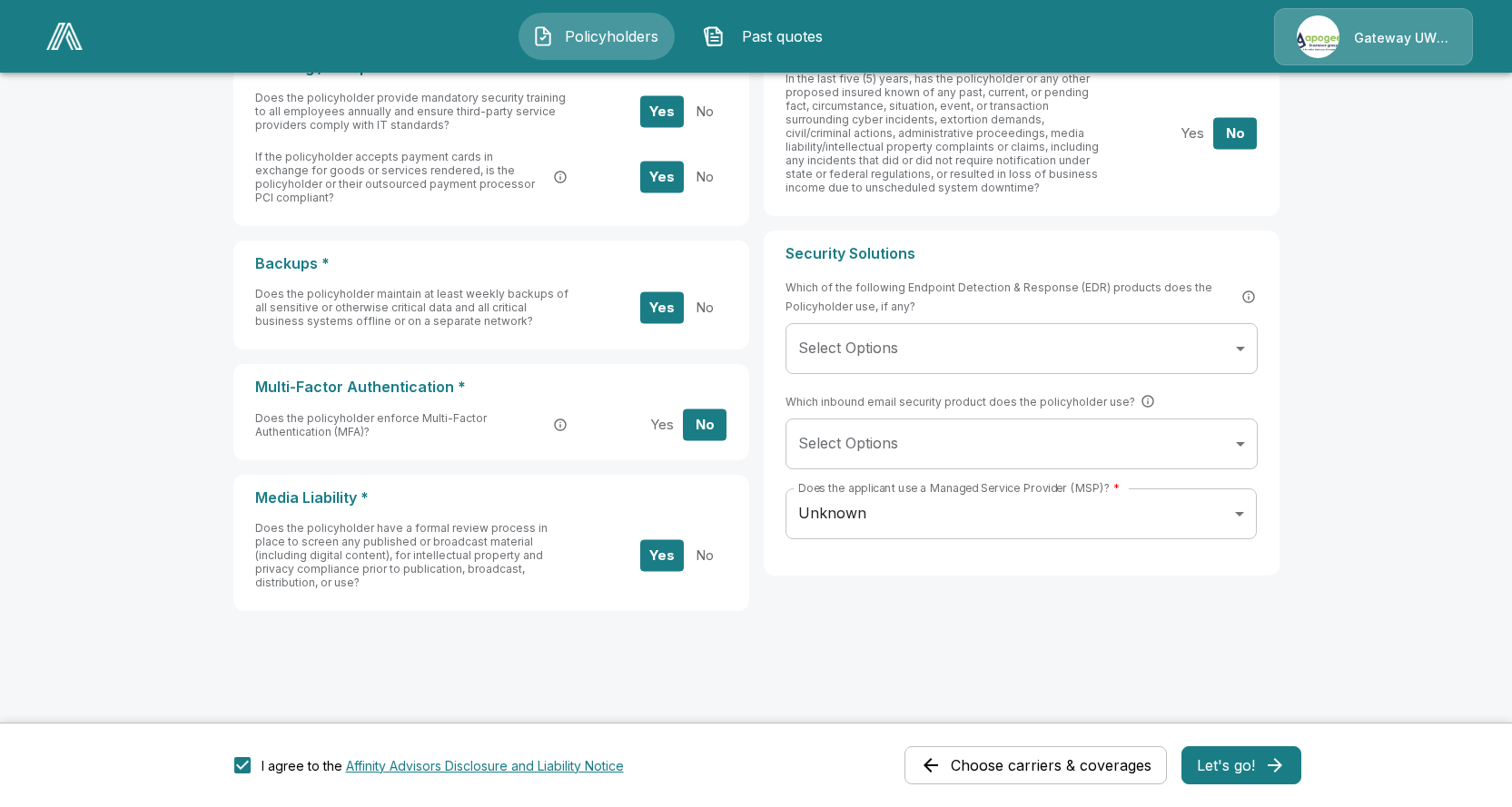
click at [1210, 758] on button "Let's go!" at bounding box center [1241, 765] width 120 height 38
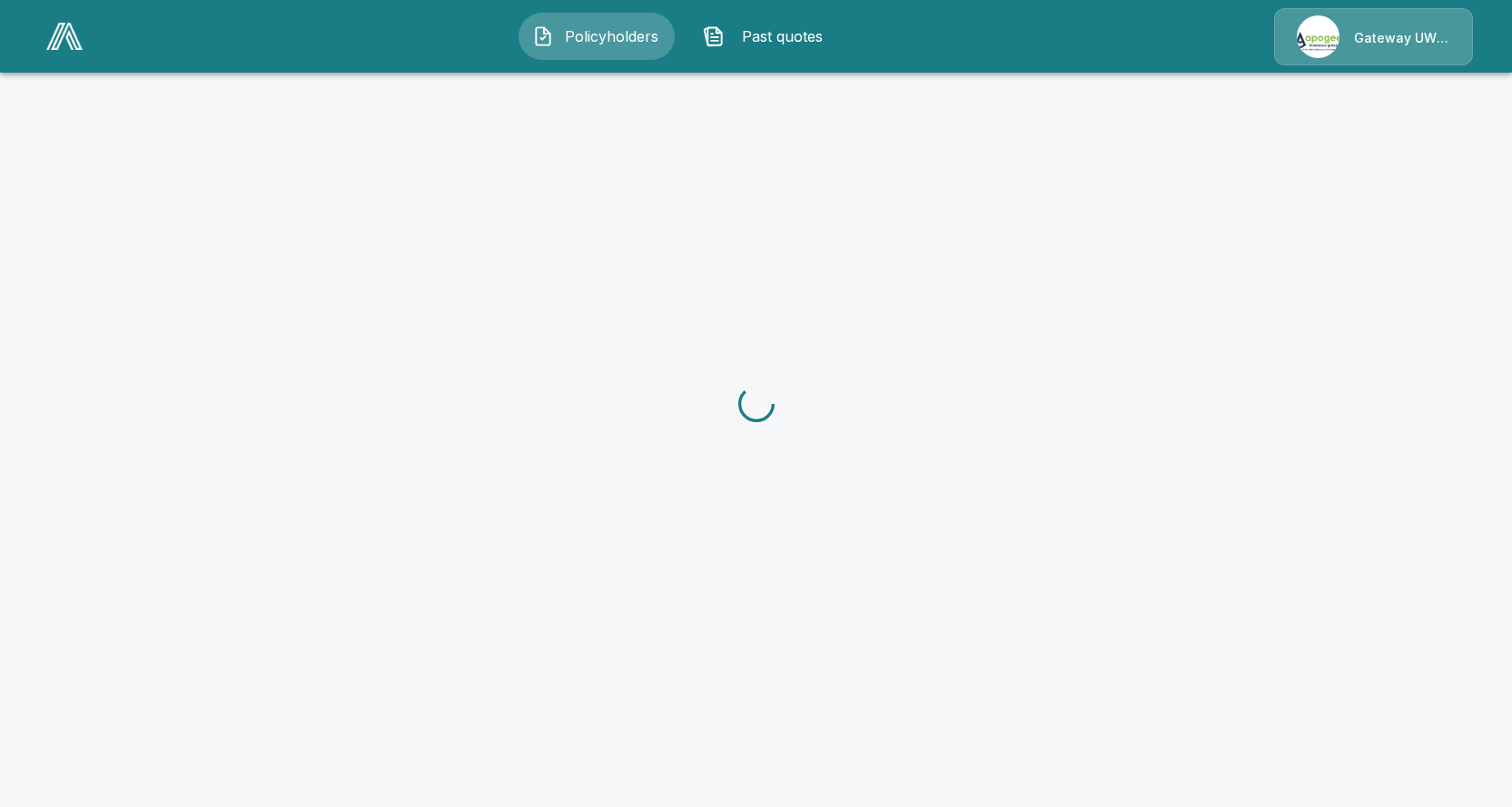
scroll to position [373, 0]
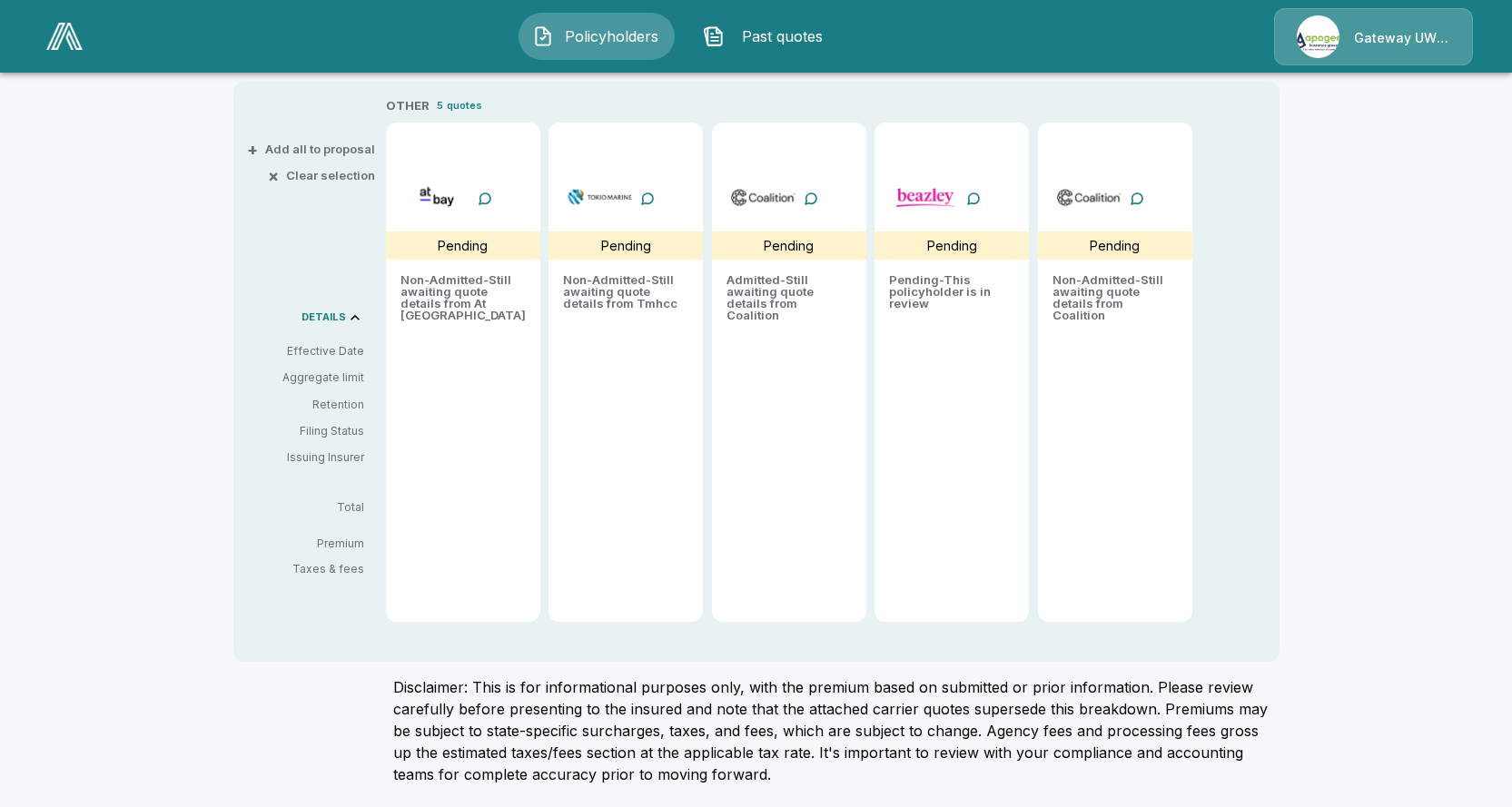
type input "*******"
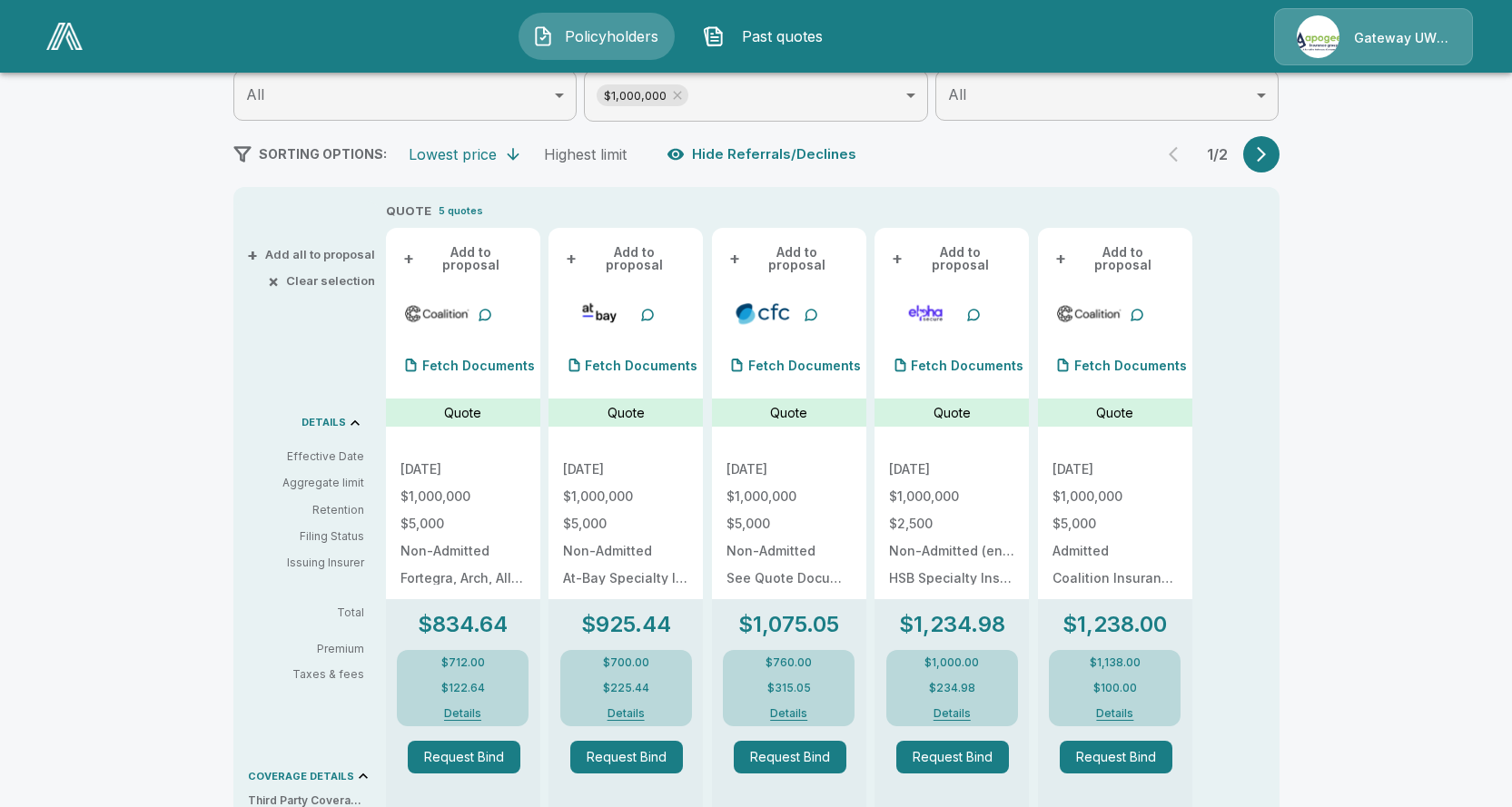
scroll to position [313, 0]
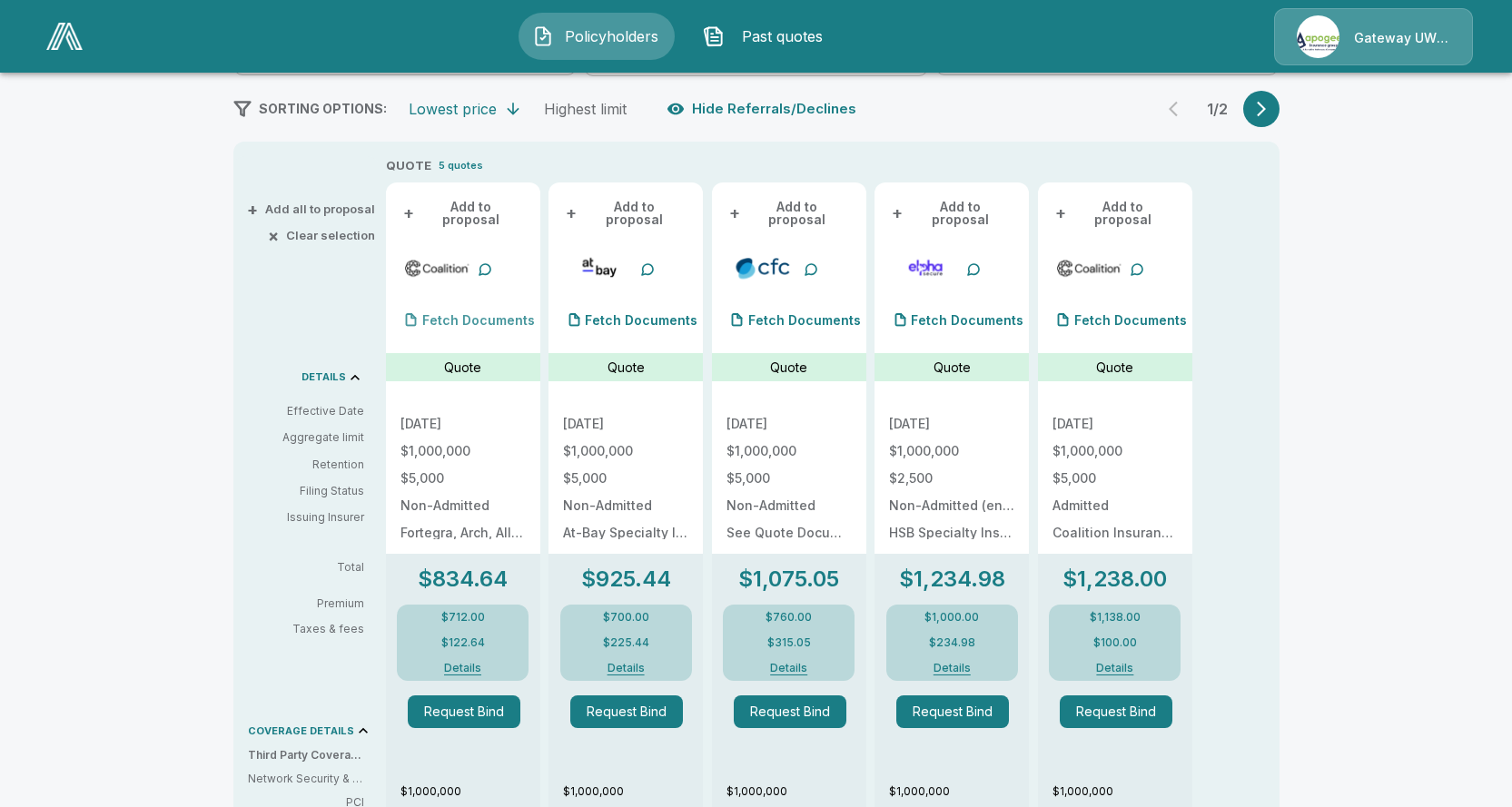
click at [485, 321] on p "Fetch Documents" at bounding box center [478, 320] width 112 height 13
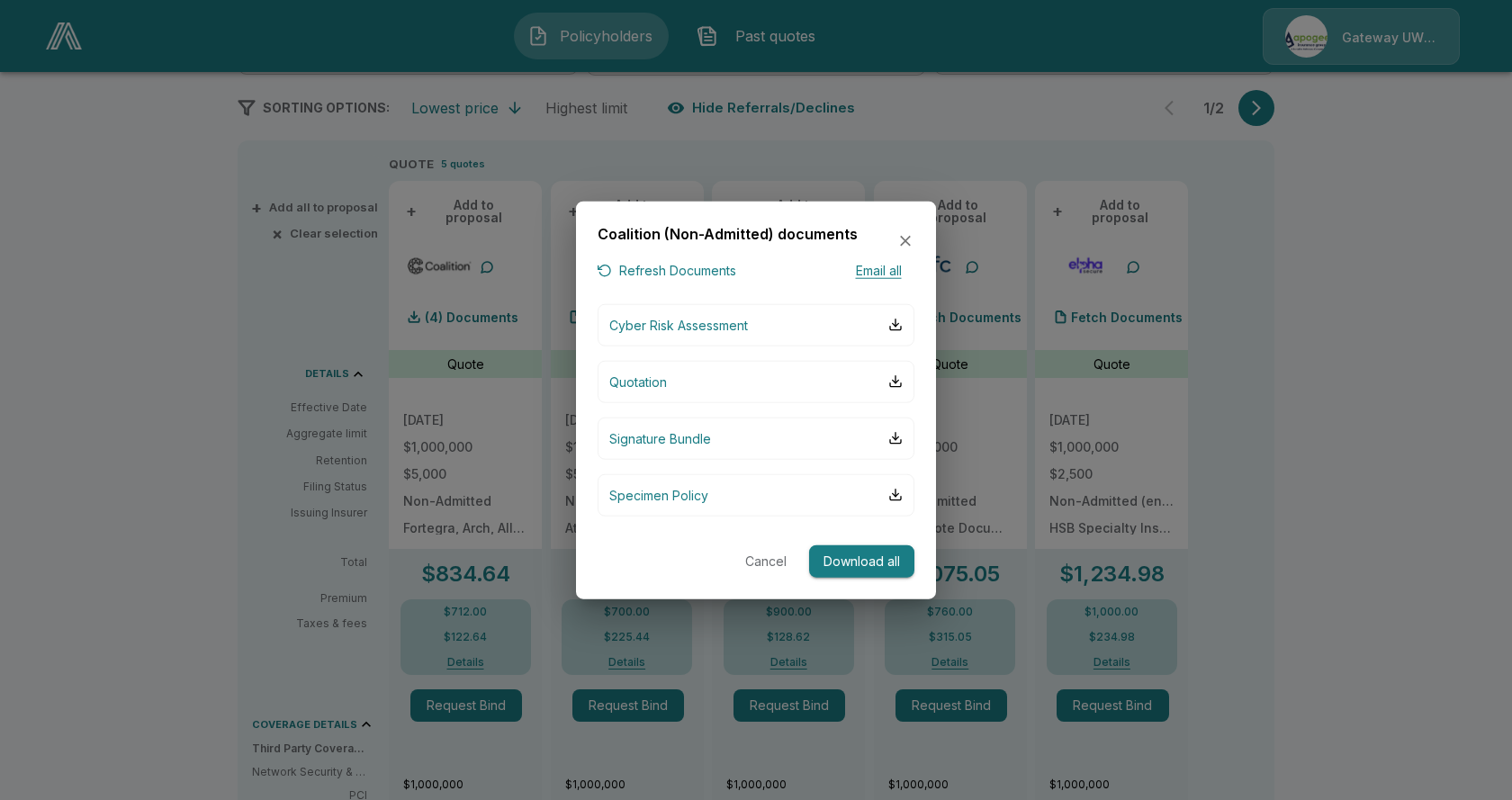
click at [880, 555] on button "Download all" at bounding box center [862, 562] width 105 height 33
